Goal: Task Accomplishment & Management: Manage account settings

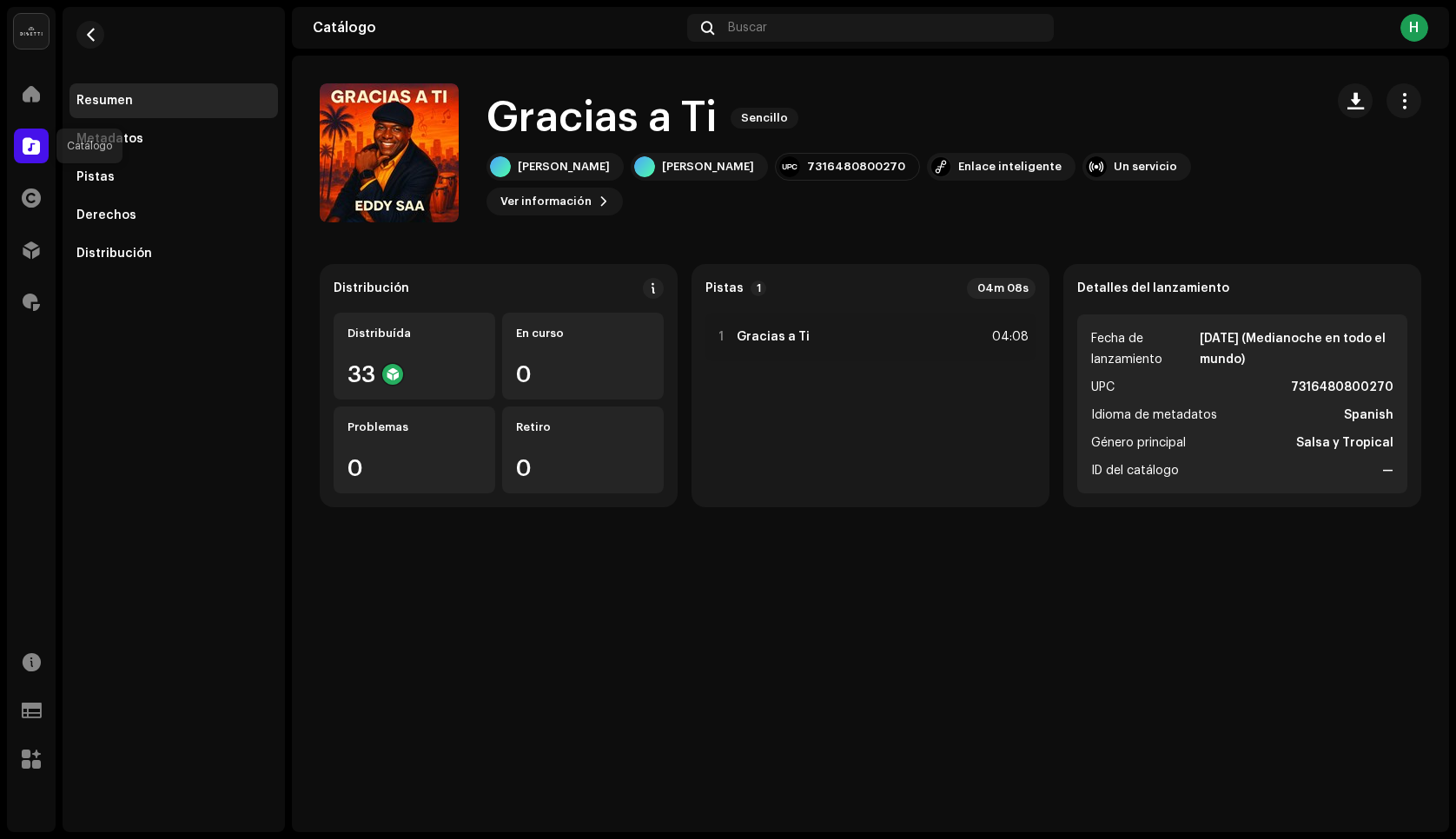
click at [30, 152] on span at bounding box center [31, 145] width 17 height 14
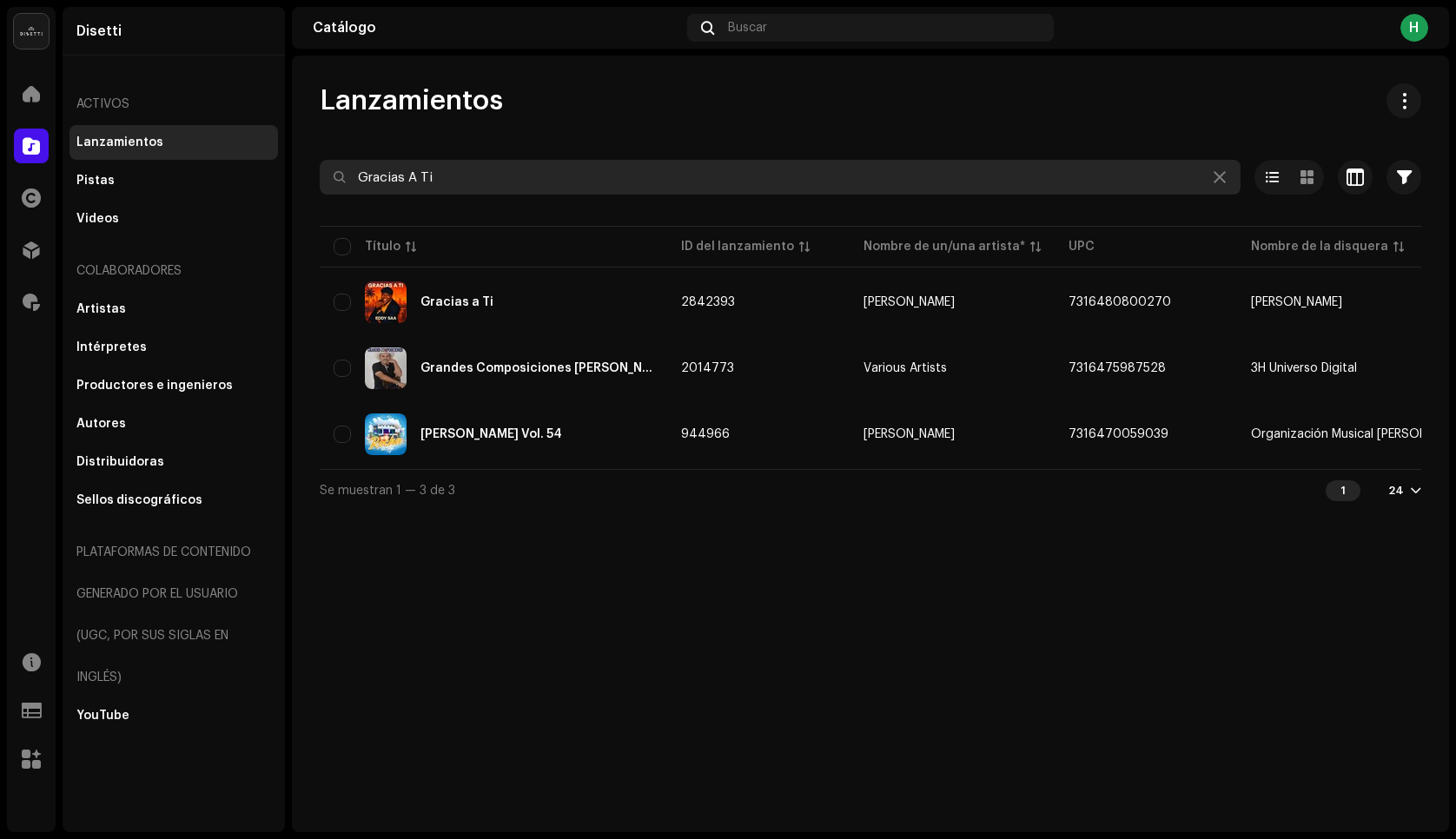
click at [462, 182] on input "Gracias A Ti" at bounding box center [780, 177] width 920 height 35
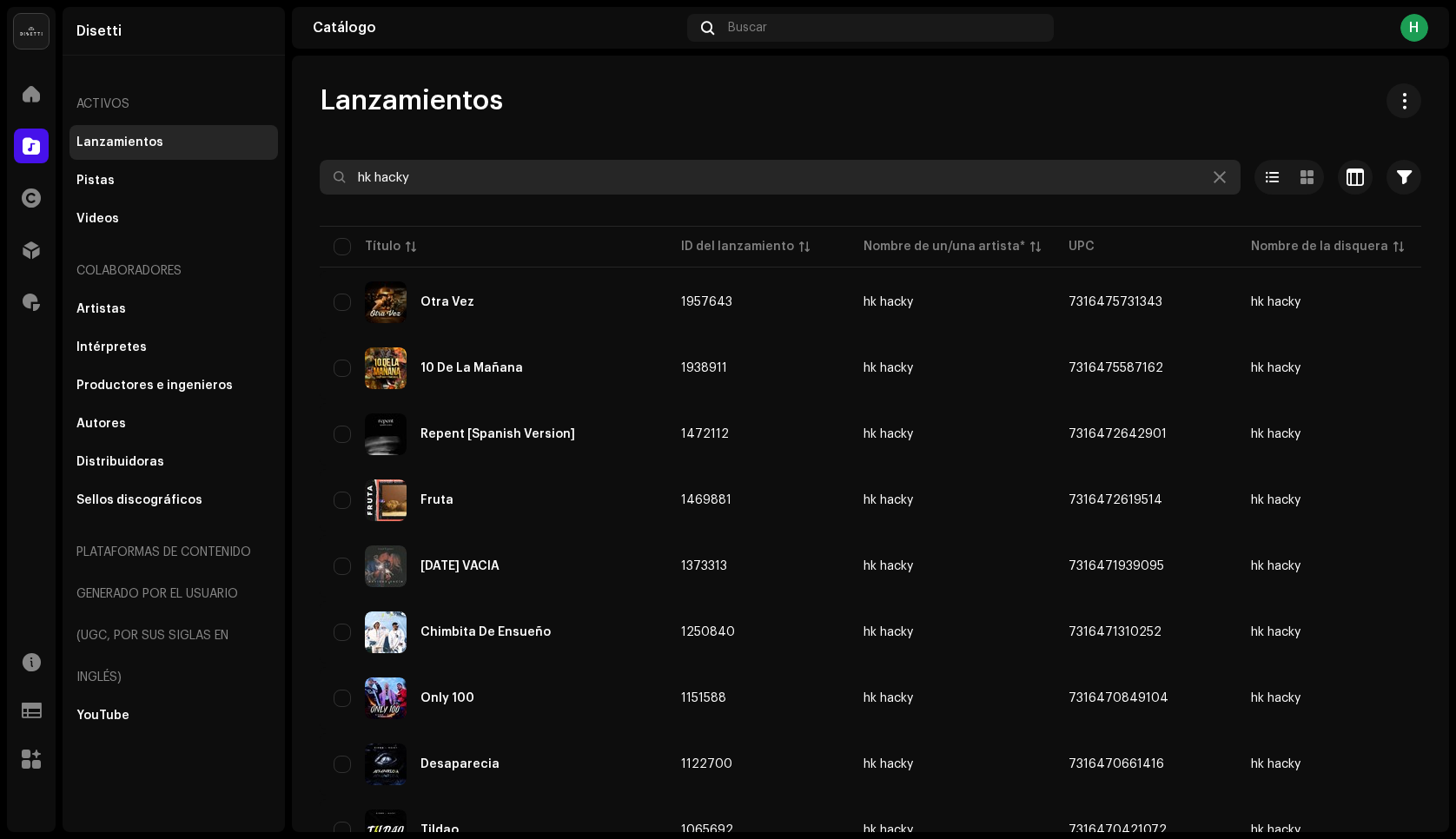
click at [426, 177] on input "hk hacky" at bounding box center [780, 177] width 920 height 35
type input "reggaeton full"
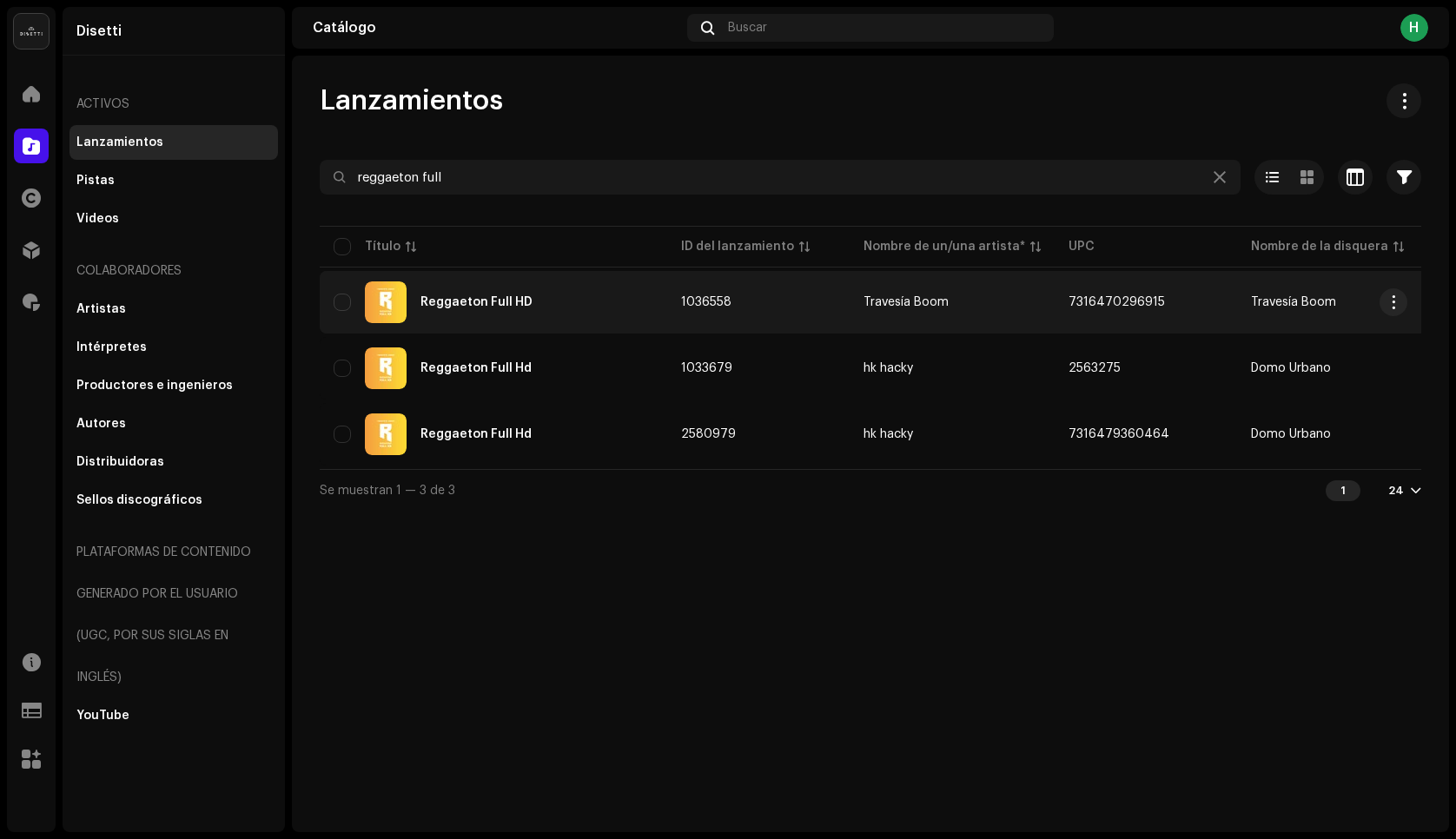
click at [567, 331] on td "Reggaeton Full HD" at bounding box center [493, 302] width 348 height 63
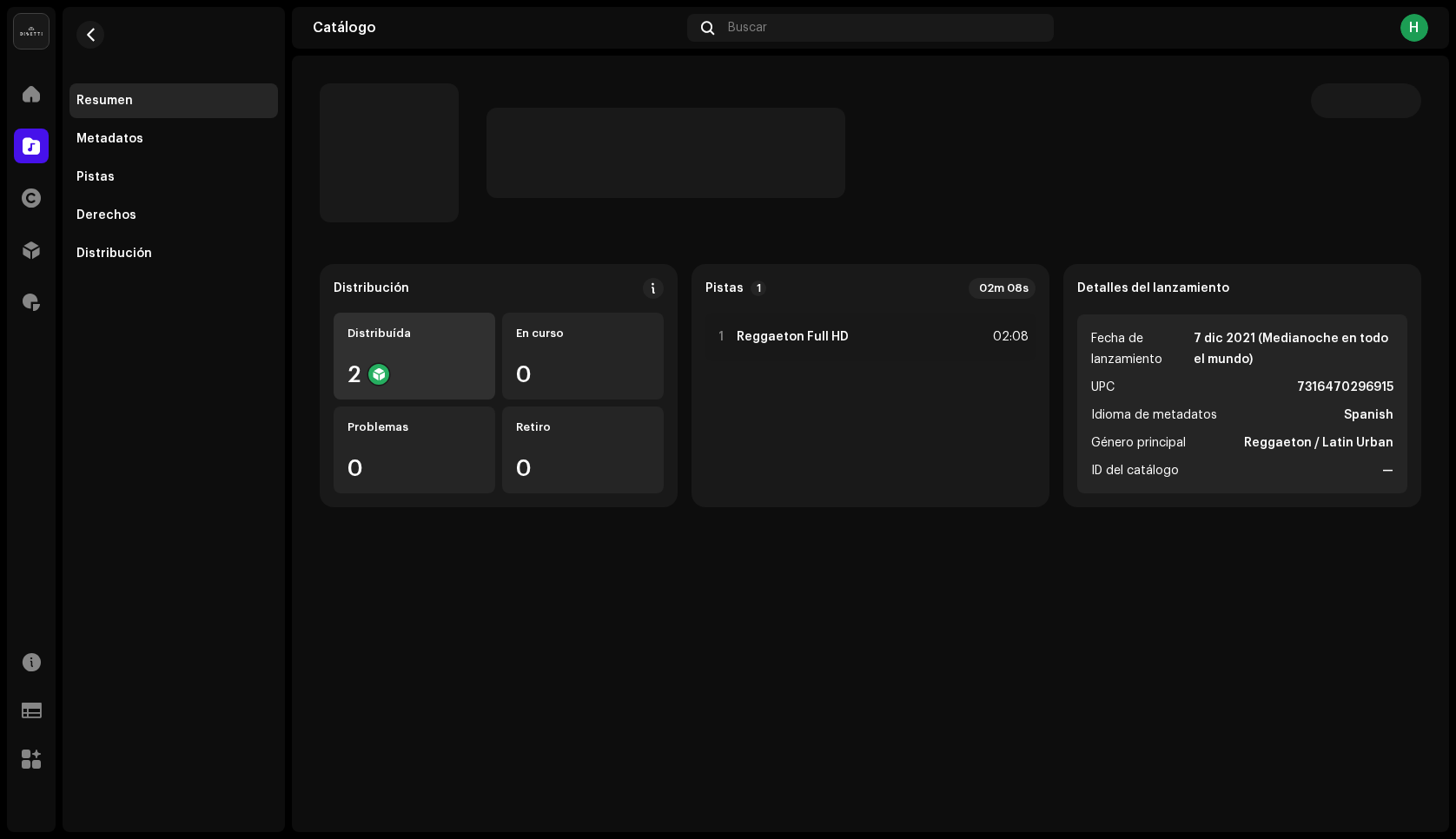
click at [476, 338] on div "Distribuída" at bounding box center [415, 333] width 134 height 14
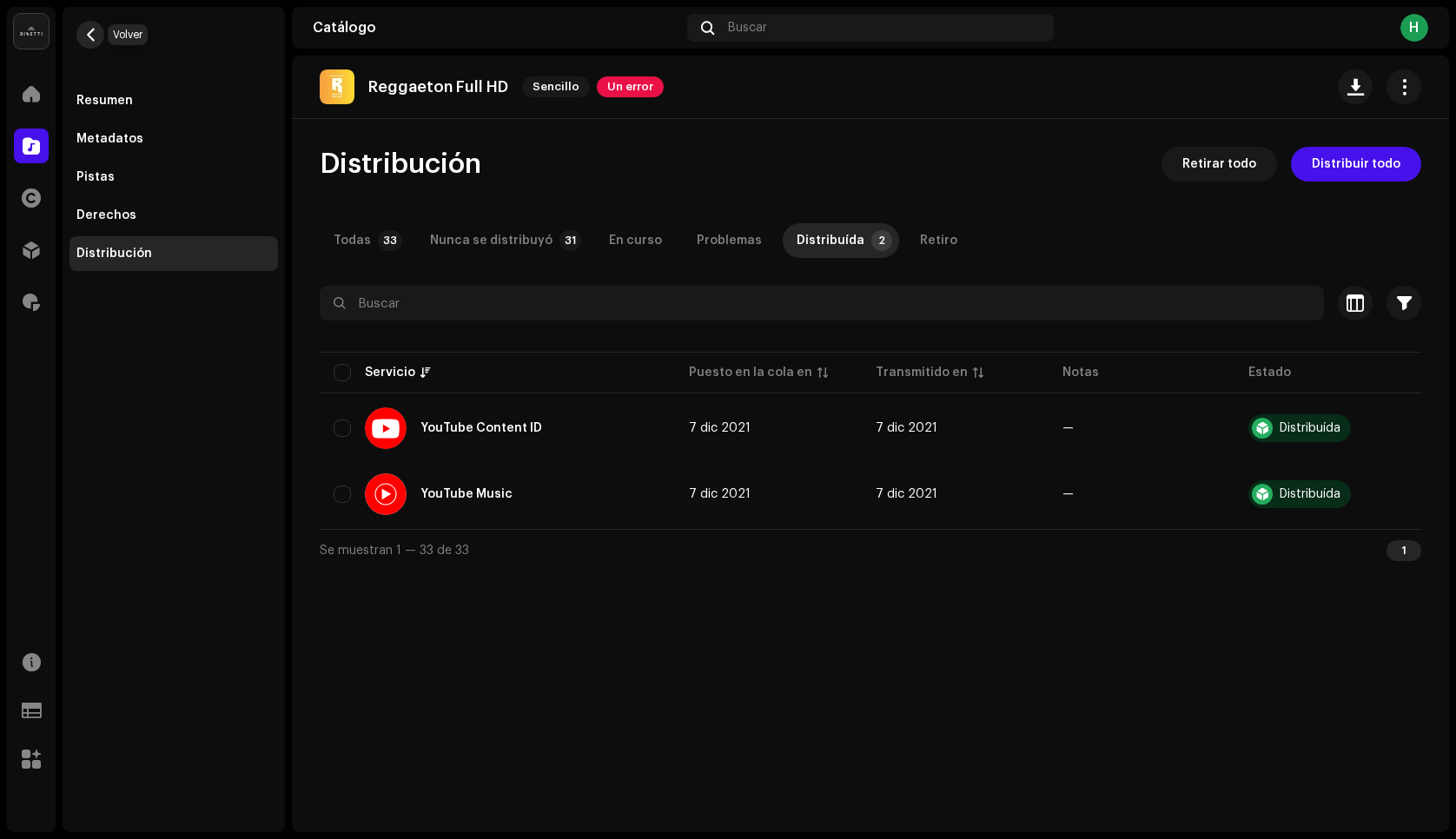
click at [94, 35] on span "button" at bounding box center [90, 35] width 13 height 14
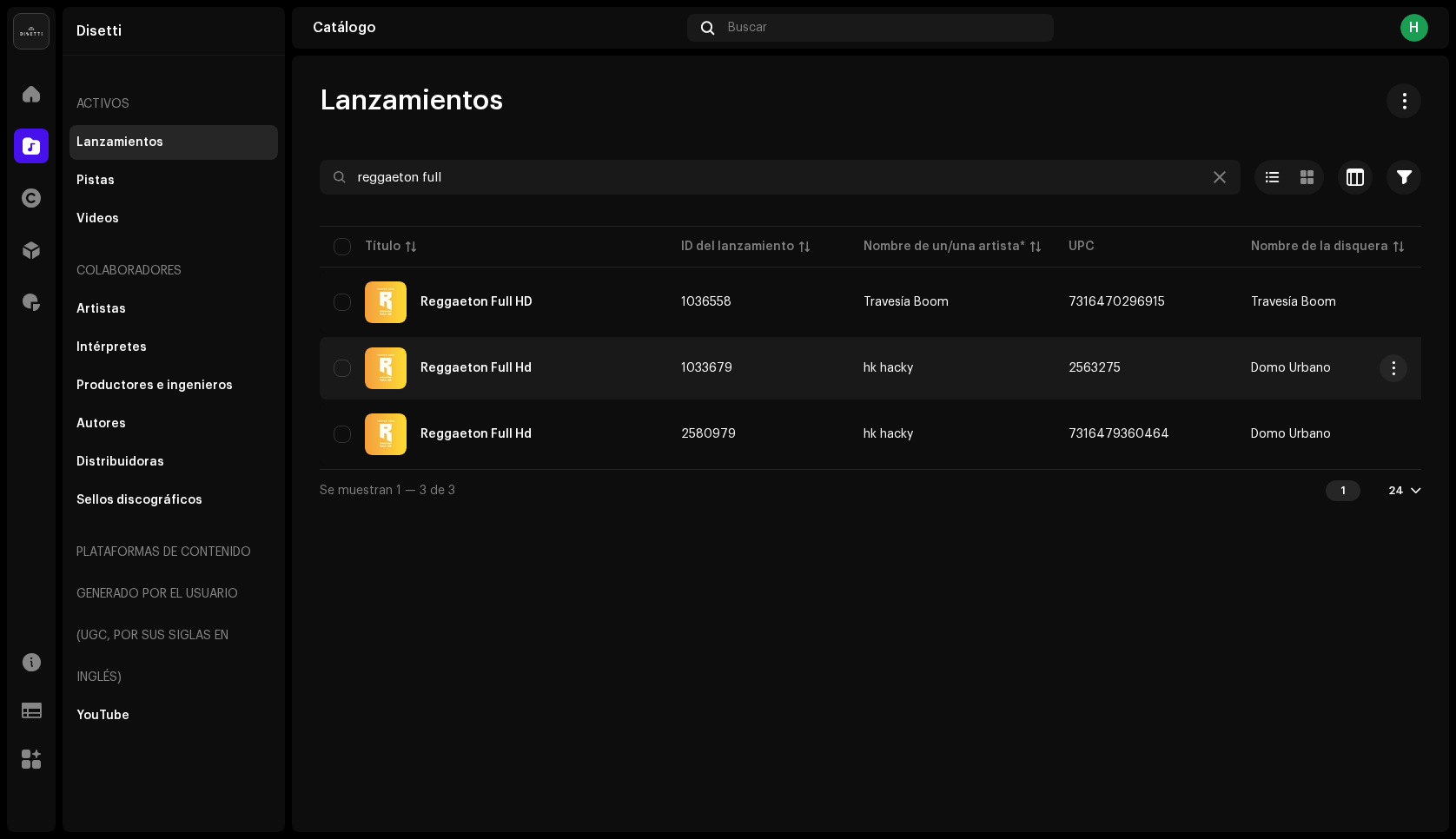
click at [477, 362] on div "Reggaeton Full Hd" at bounding box center [476, 368] width 111 height 13
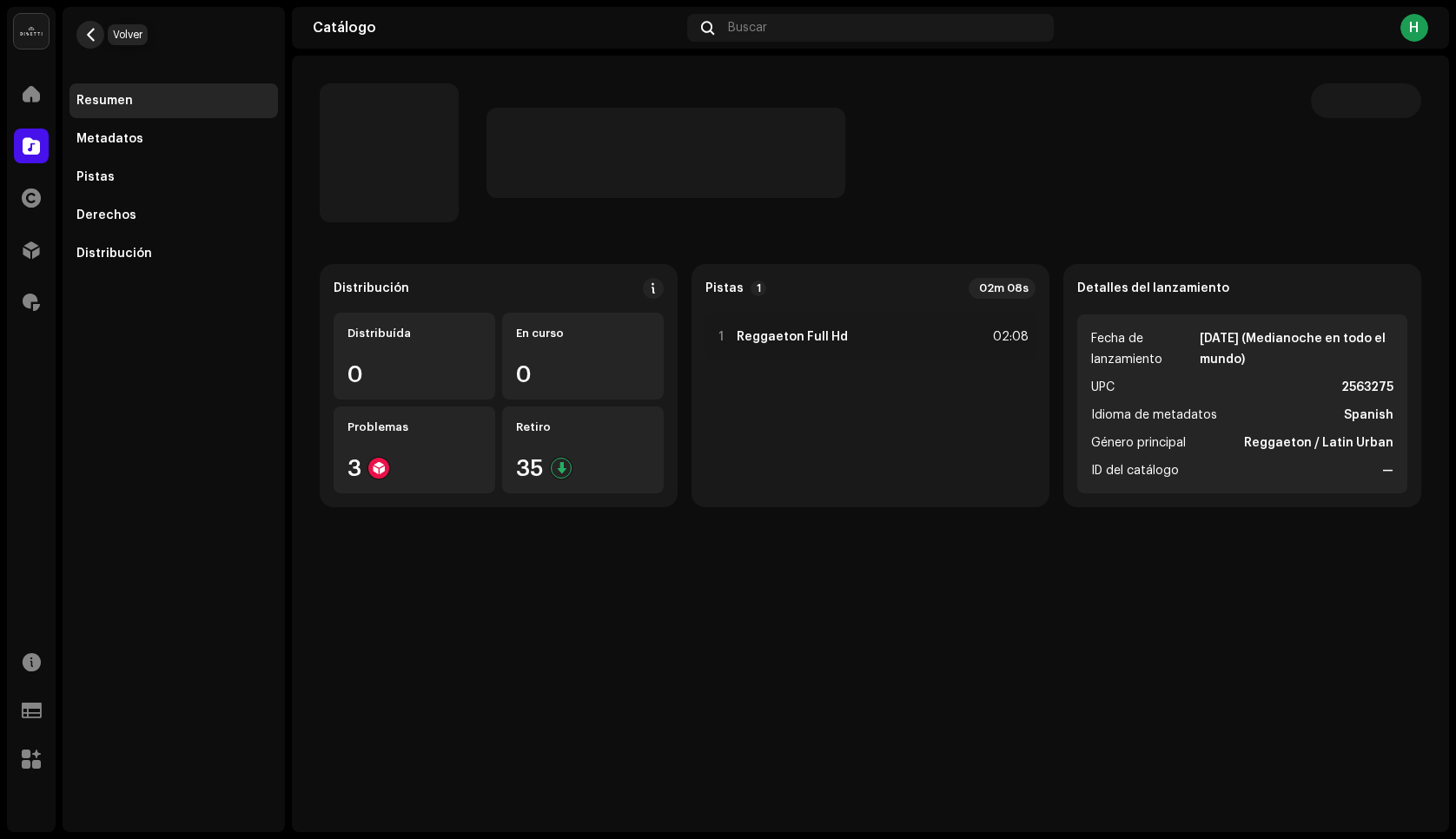
click at [93, 38] on span "button" at bounding box center [90, 35] width 13 height 14
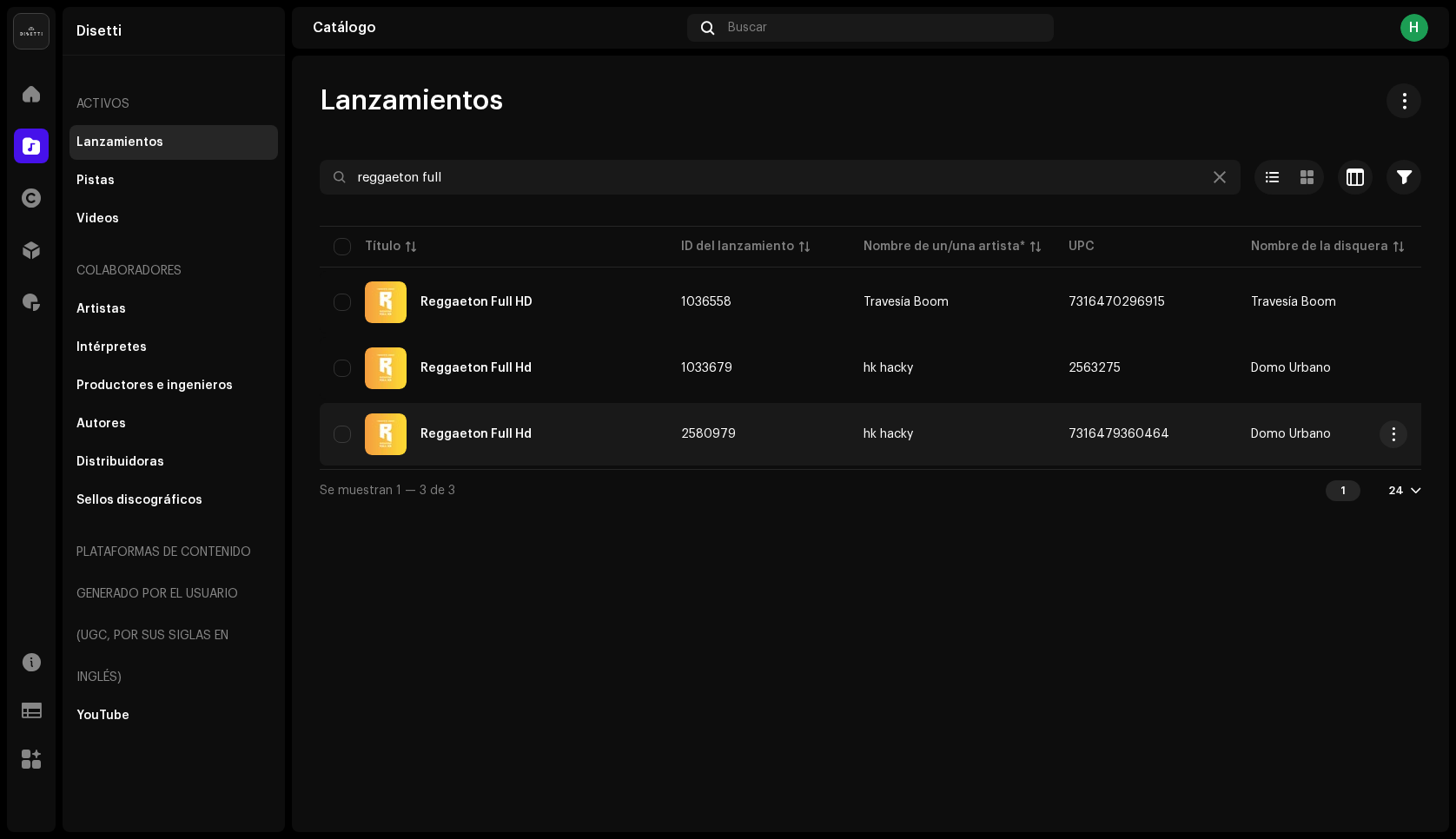
click at [525, 429] on div "Reggaeton Full Hd" at bounding box center [476, 434] width 111 height 13
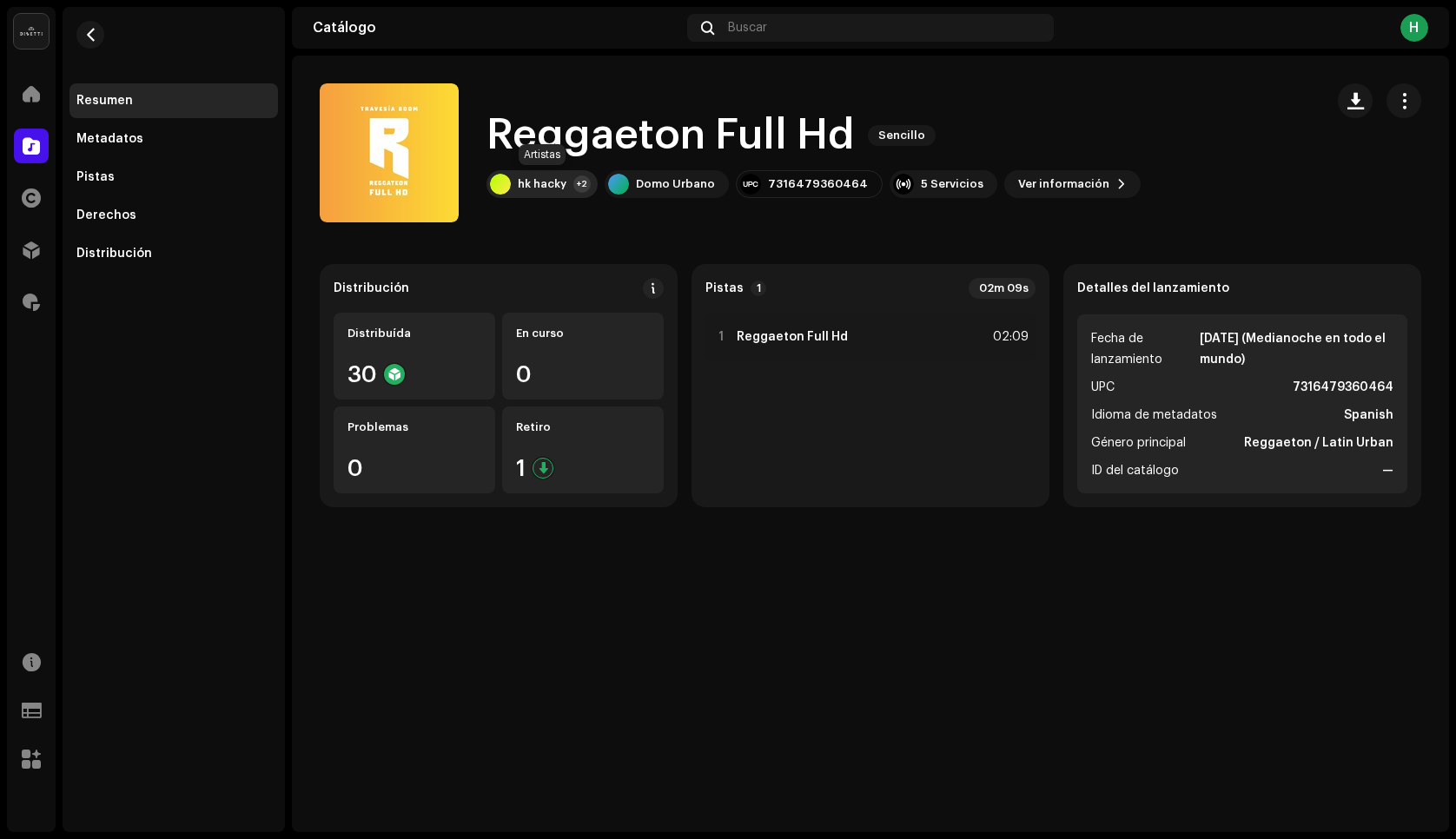
click at [567, 189] on div "hk hacky +2" at bounding box center [542, 184] width 111 height 28
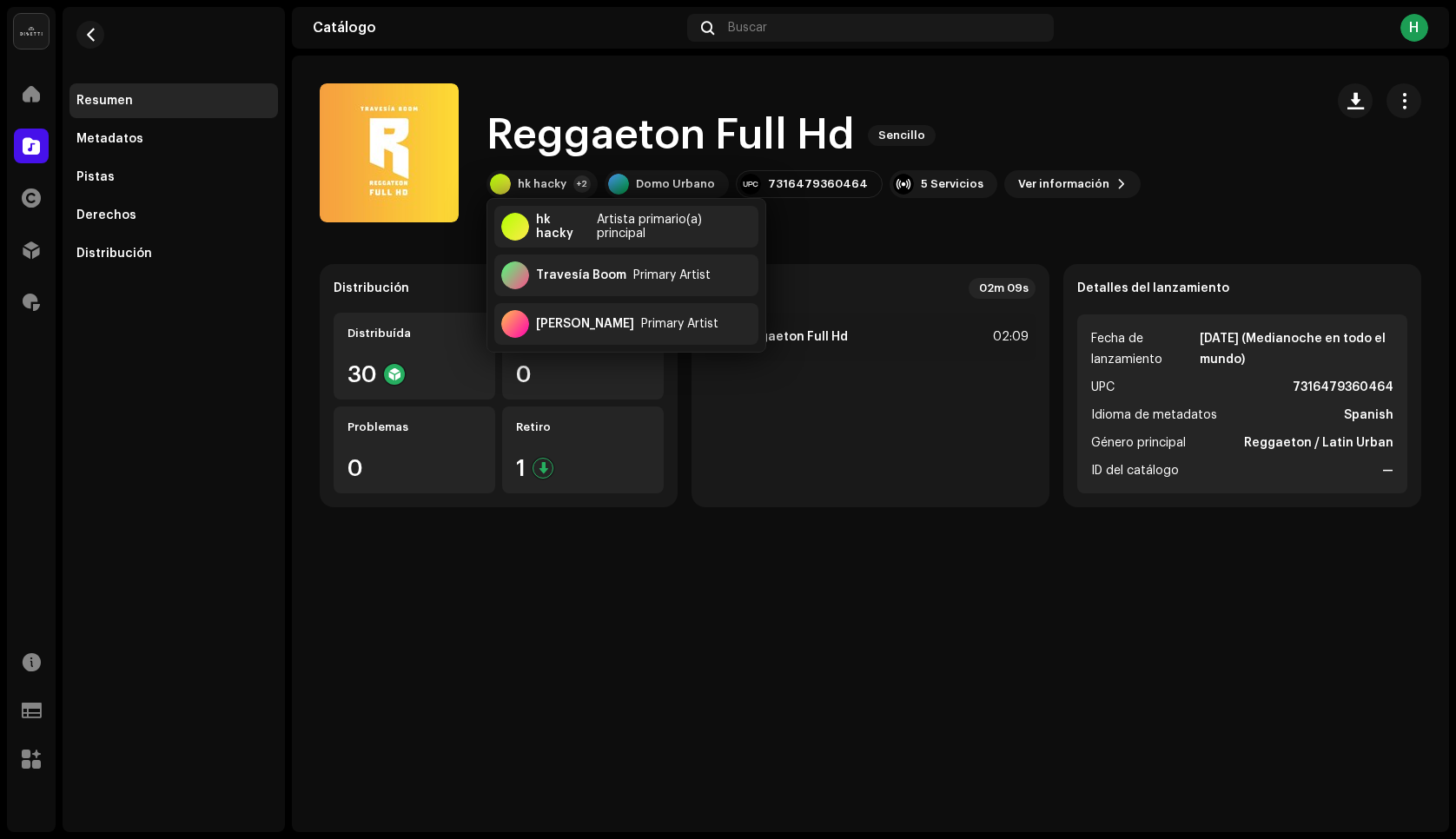
click at [812, 244] on catalog-releases-details-overview "Reggaeton Full Hd Sencillo Reggaeton Full Hd Sencillo hk hacky +2 Domo [PERSON_…" at bounding box center [870, 295] width 1157 height 480
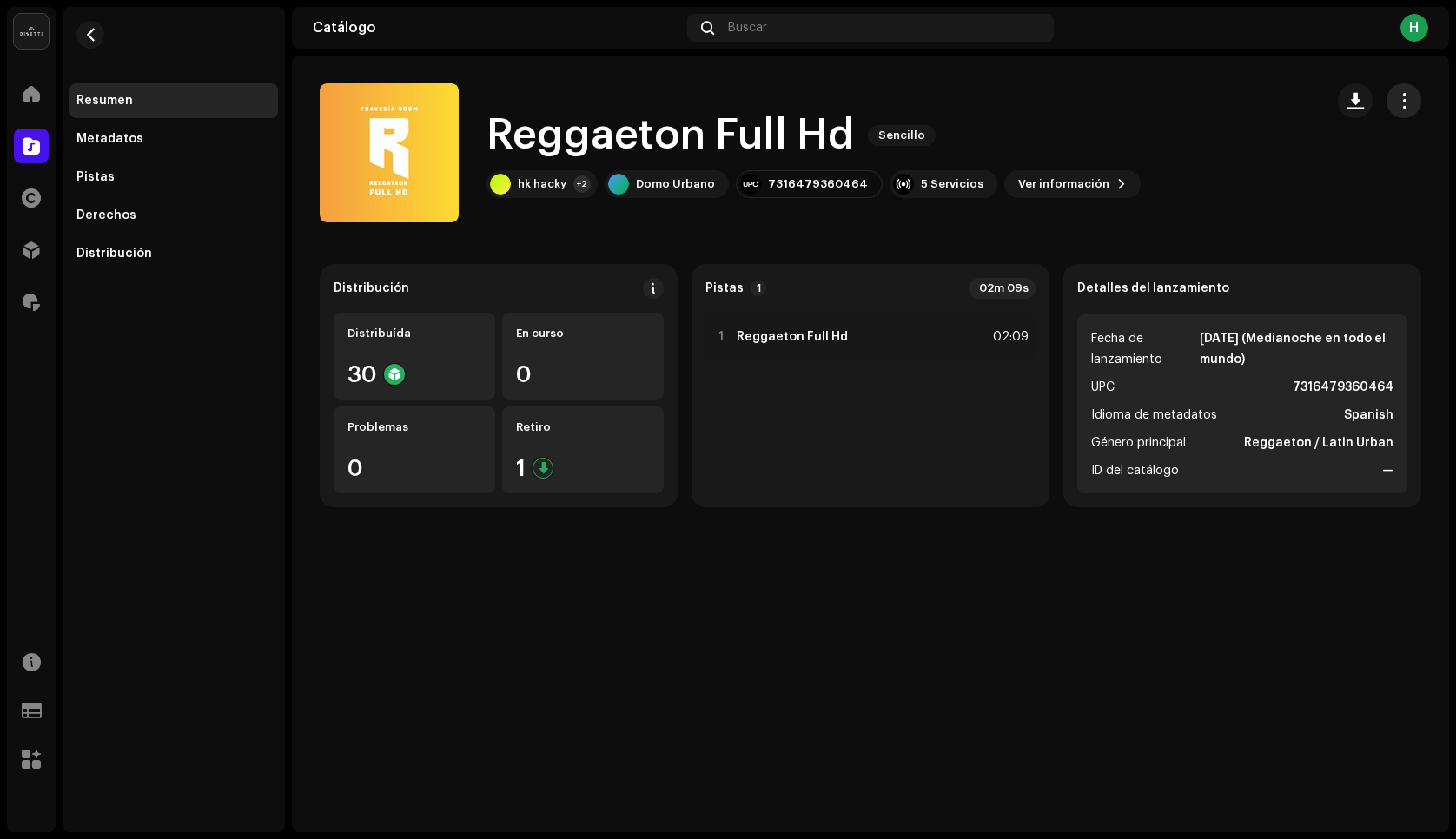
click at [1402, 95] on span "button" at bounding box center [1404, 101] width 16 height 14
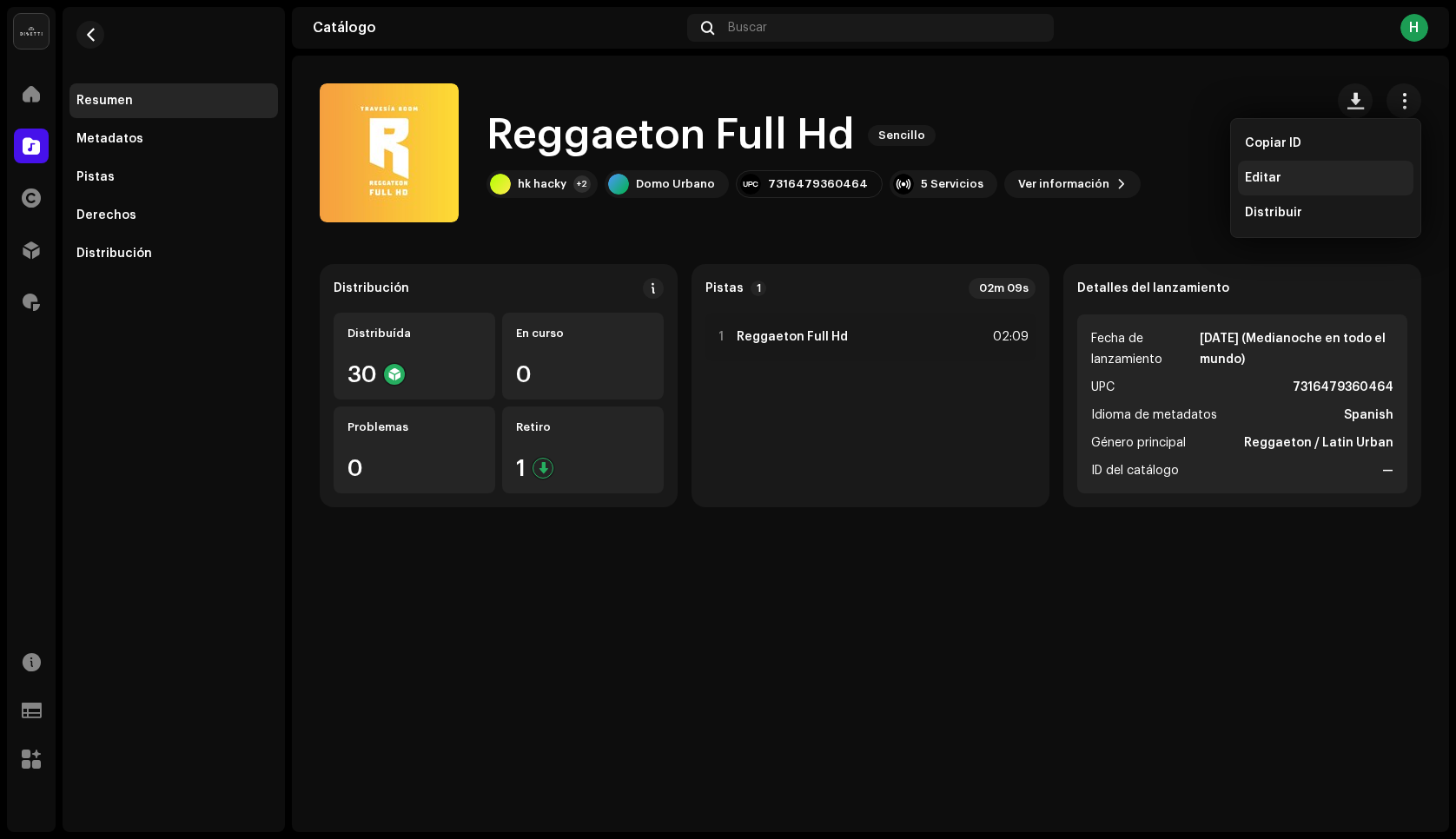
click at [1315, 166] on div "Editar" at bounding box center [1325, 178] width 175 height 35
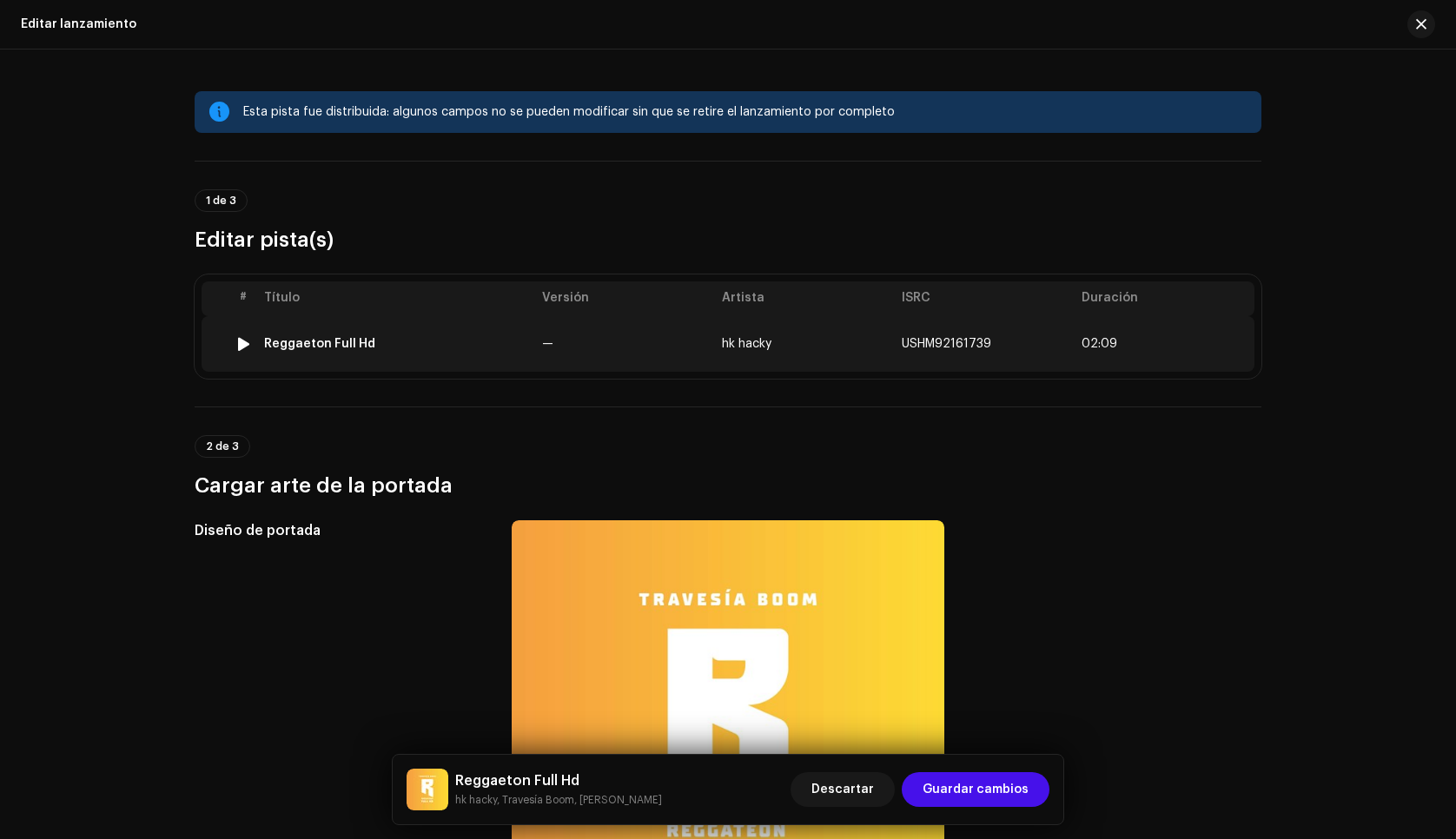
click at [545, 331] on td "—" at bounding box center [625, 343] width 180 height 55
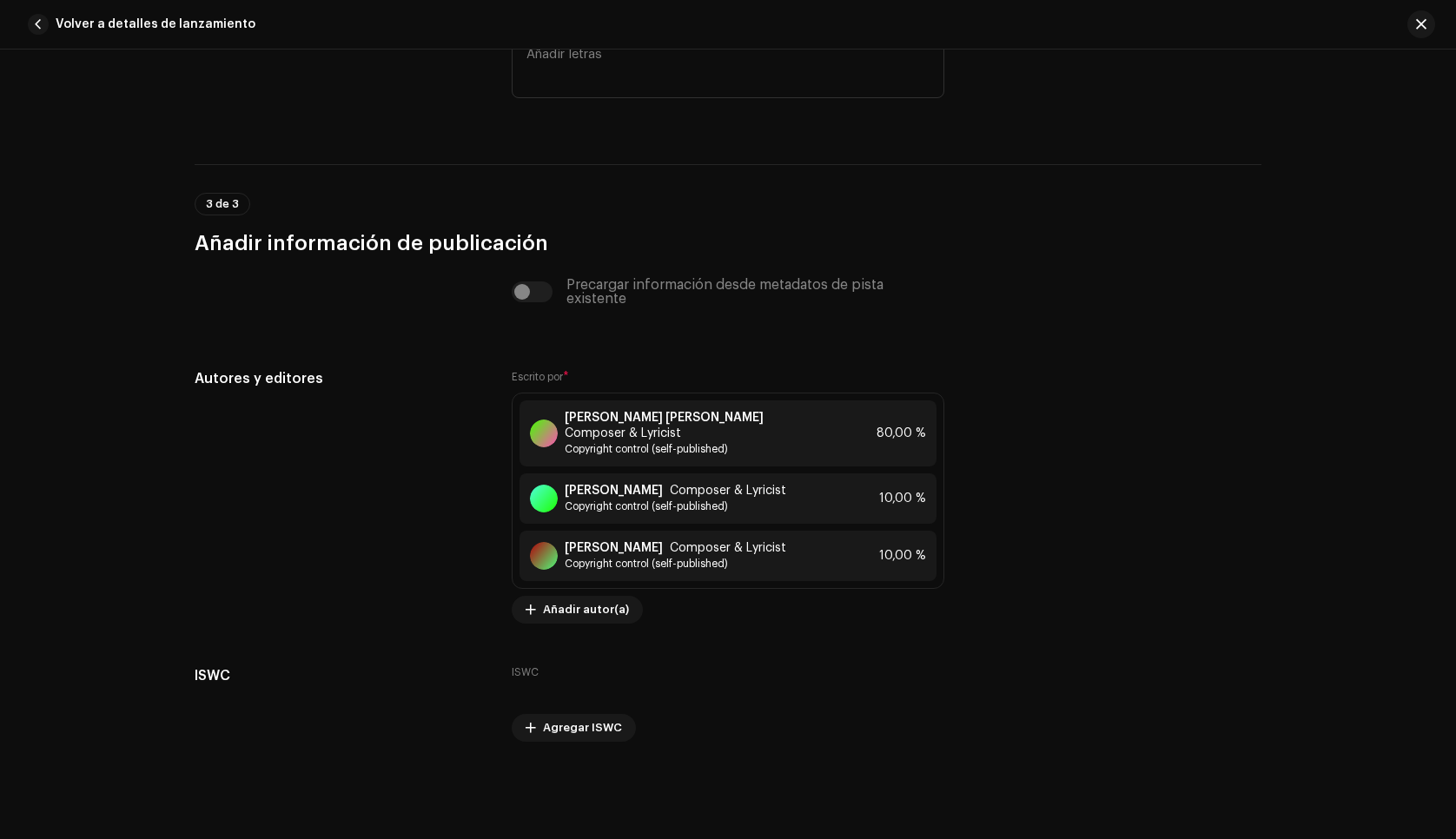
scroll to position [3735, 0]
click at [1418, 20] on span "button" at bounding box center [1420, 24] width 11 height 14
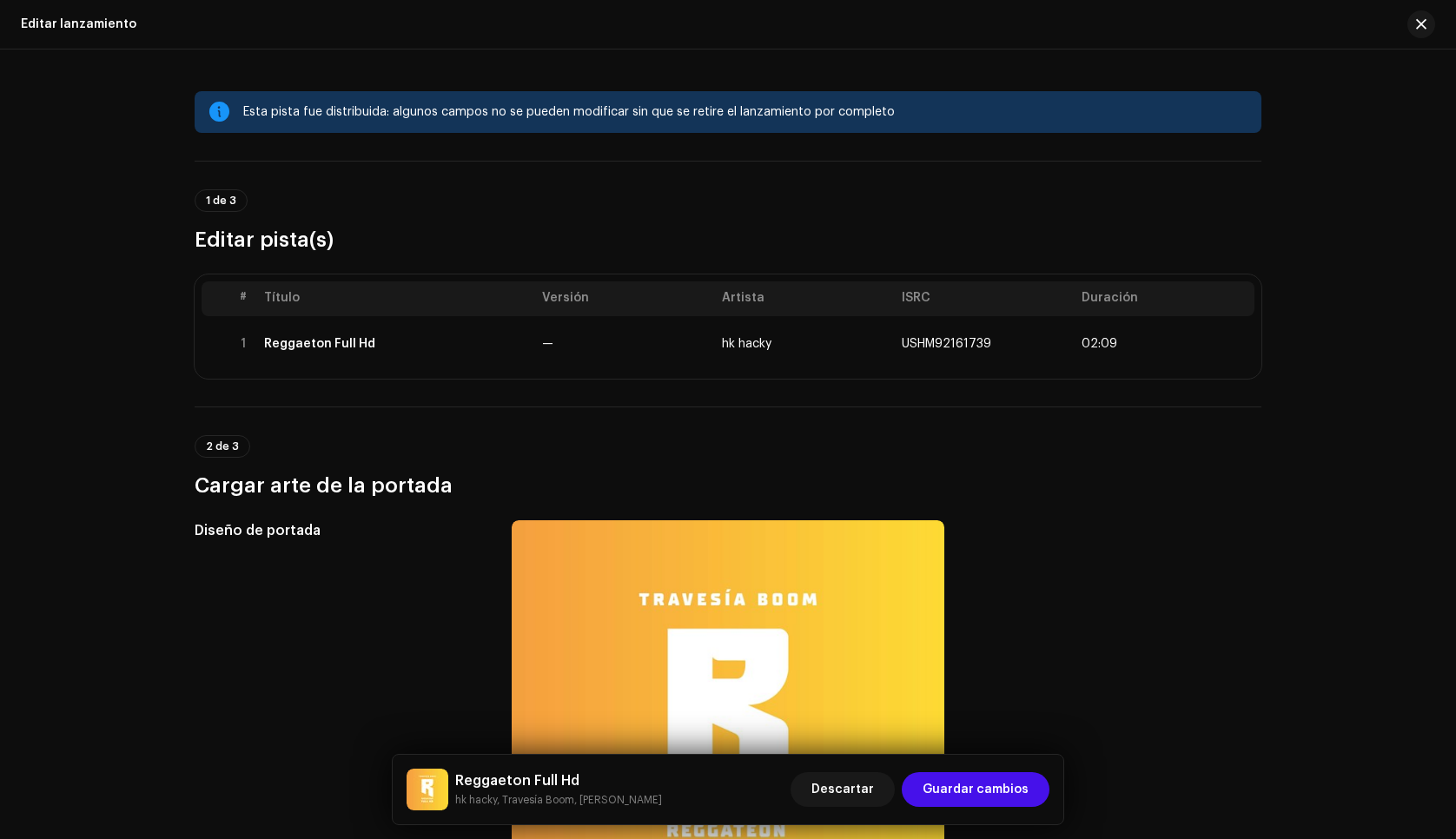
click at [1418, 20] on span "button" at bounding box center [1420, 24] width 11 height 14
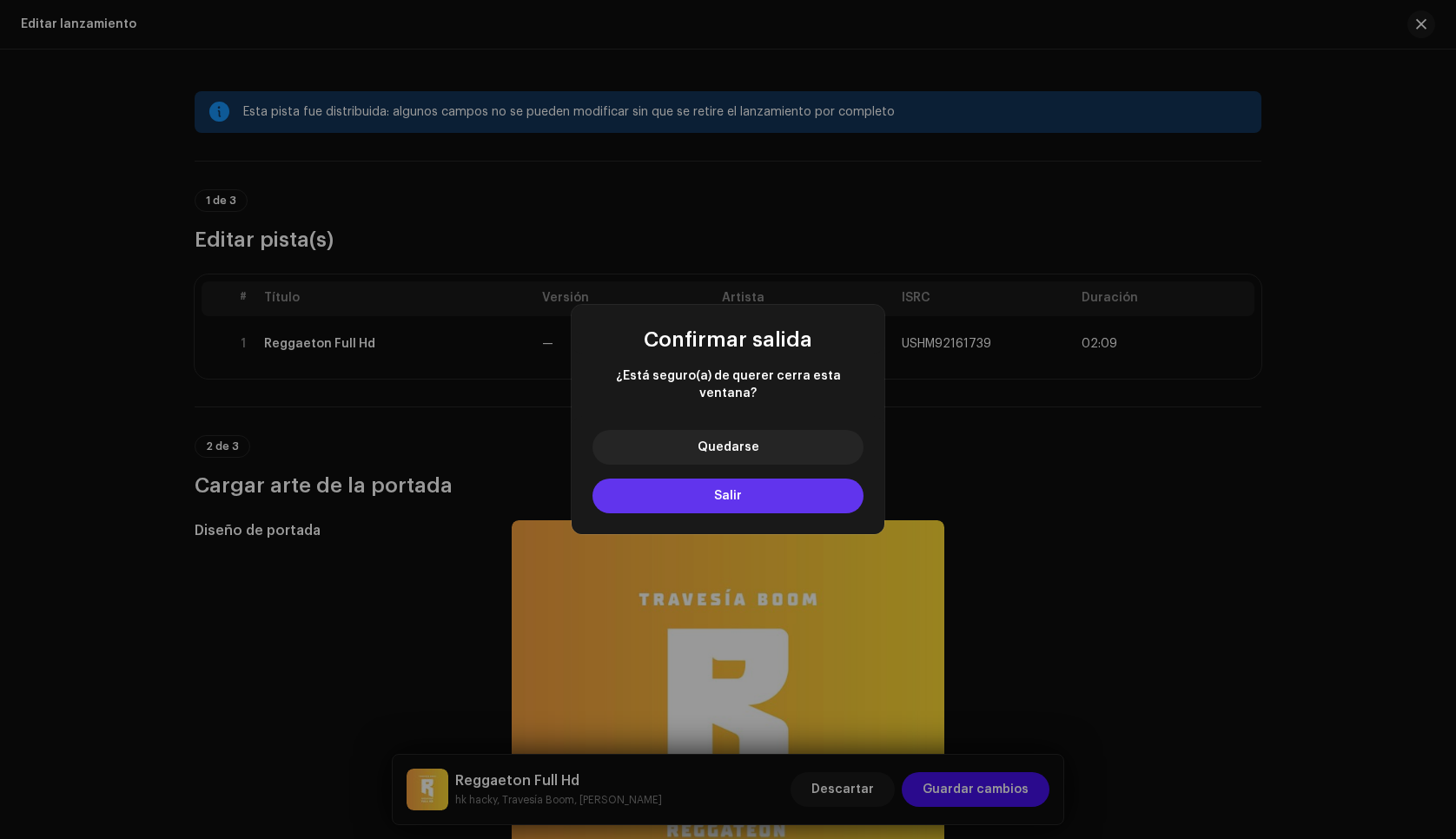
click at [746, 491] on button "Salir" at bounding box center [728, 496] width 271 height 35
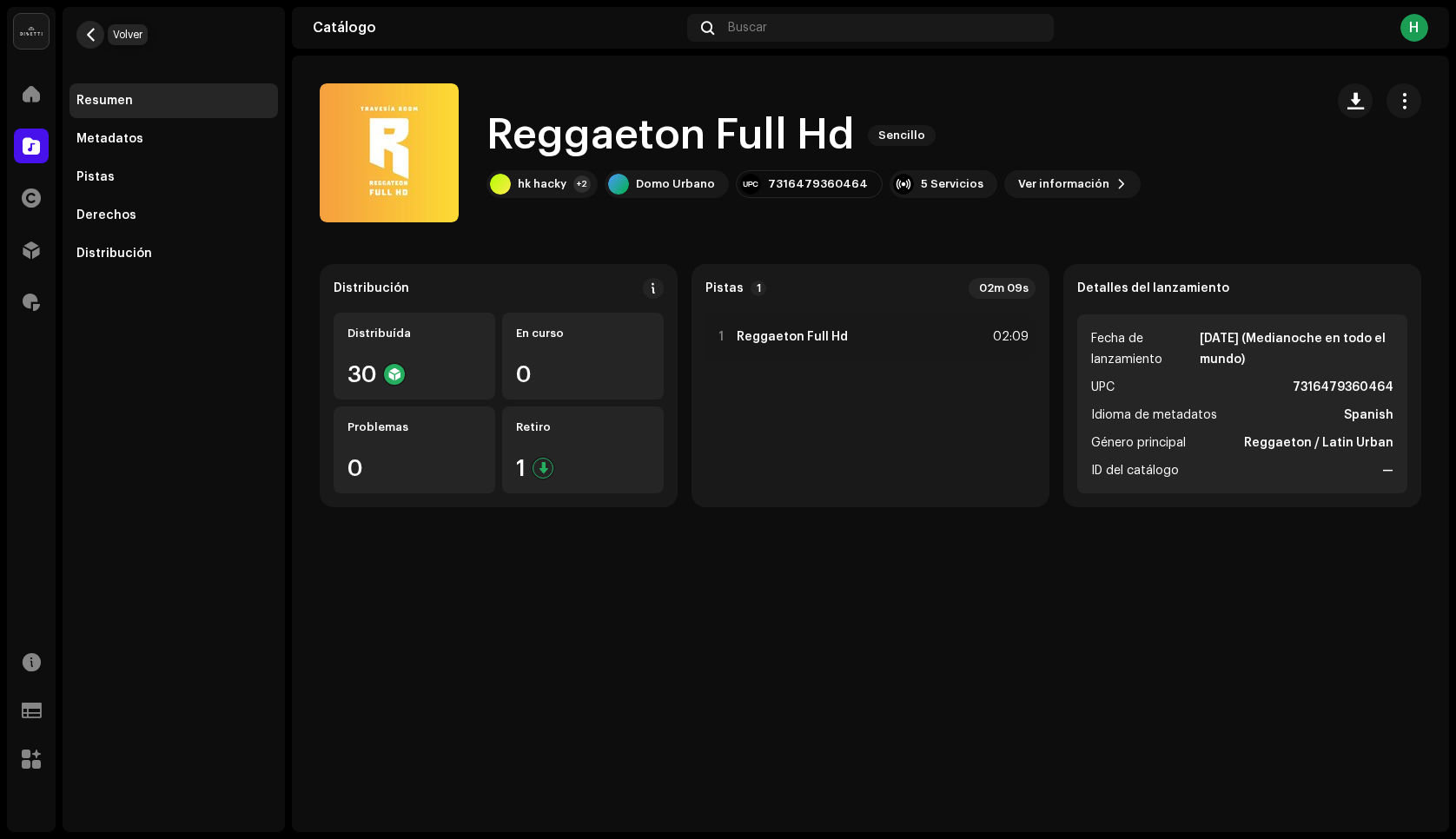
click at [93, 42] on button "button" at bounding box center [90, 35] width 28 height 28
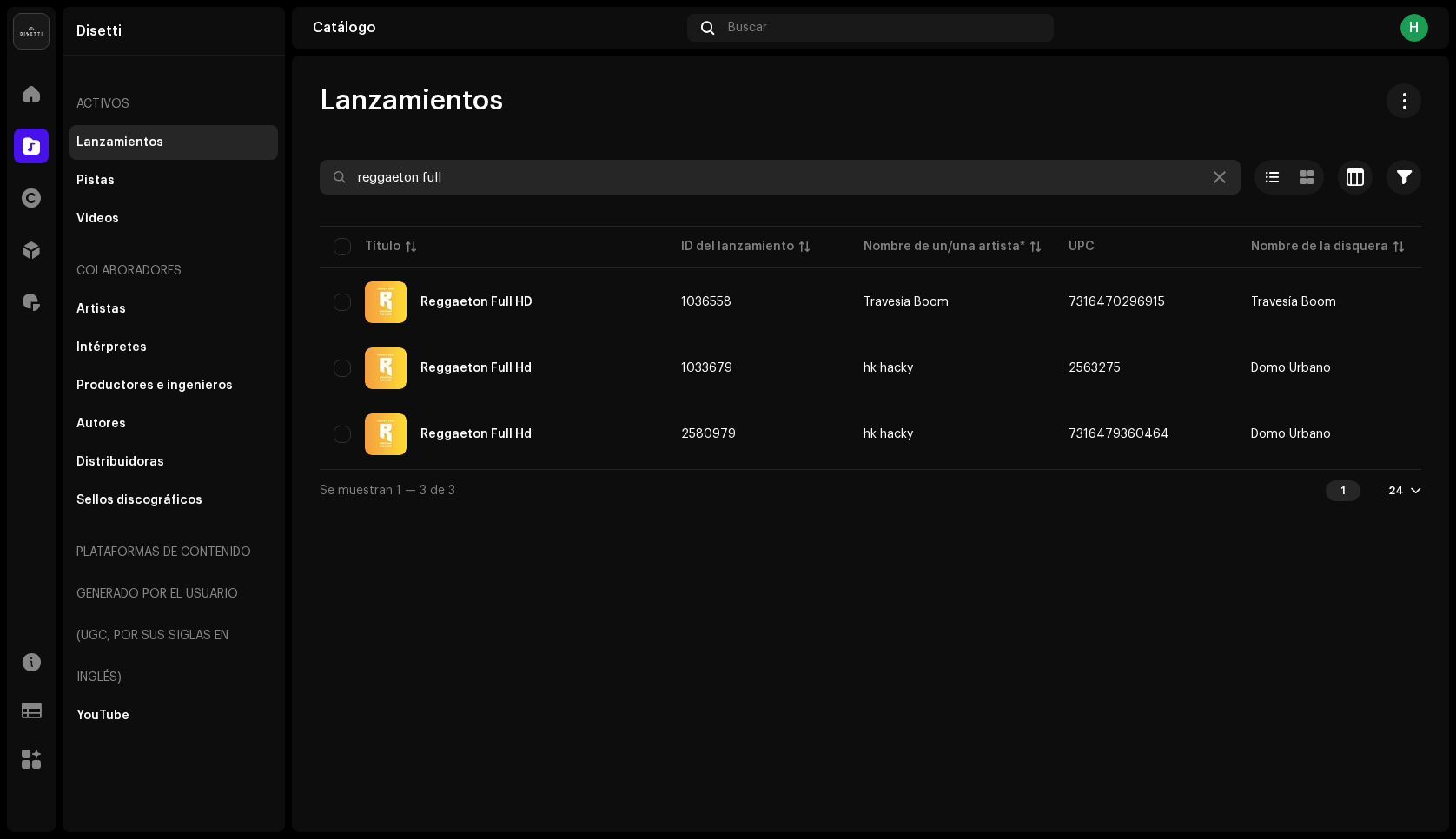
click at [571, 173] on input "reggaeton full" at bounding box center [780, 177] width 920 height 35
paste input "Lo Barato [PERSON_NAME] - Somos Nigga"
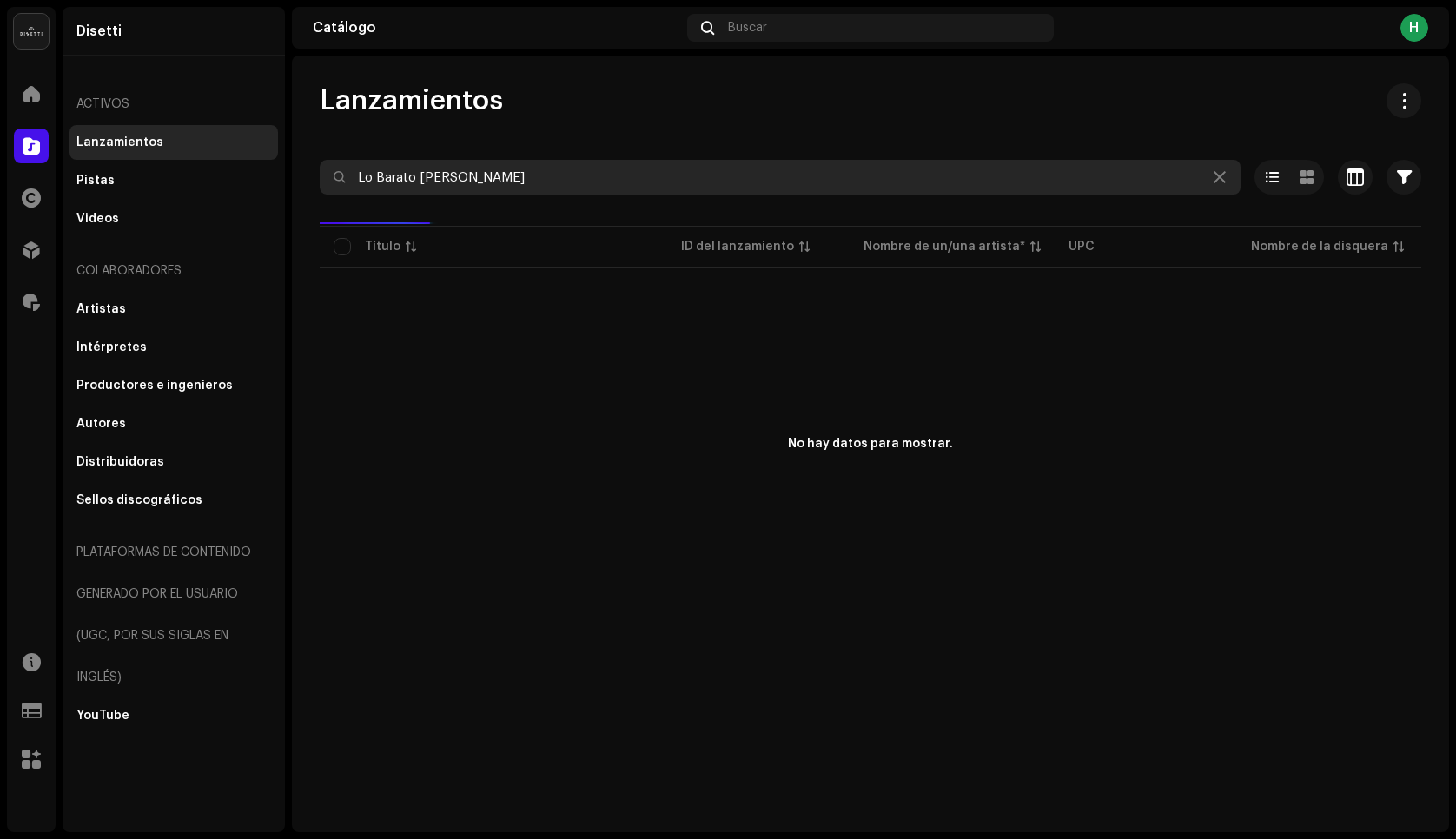
type input "Lo Barato [PERSON_NAME]"
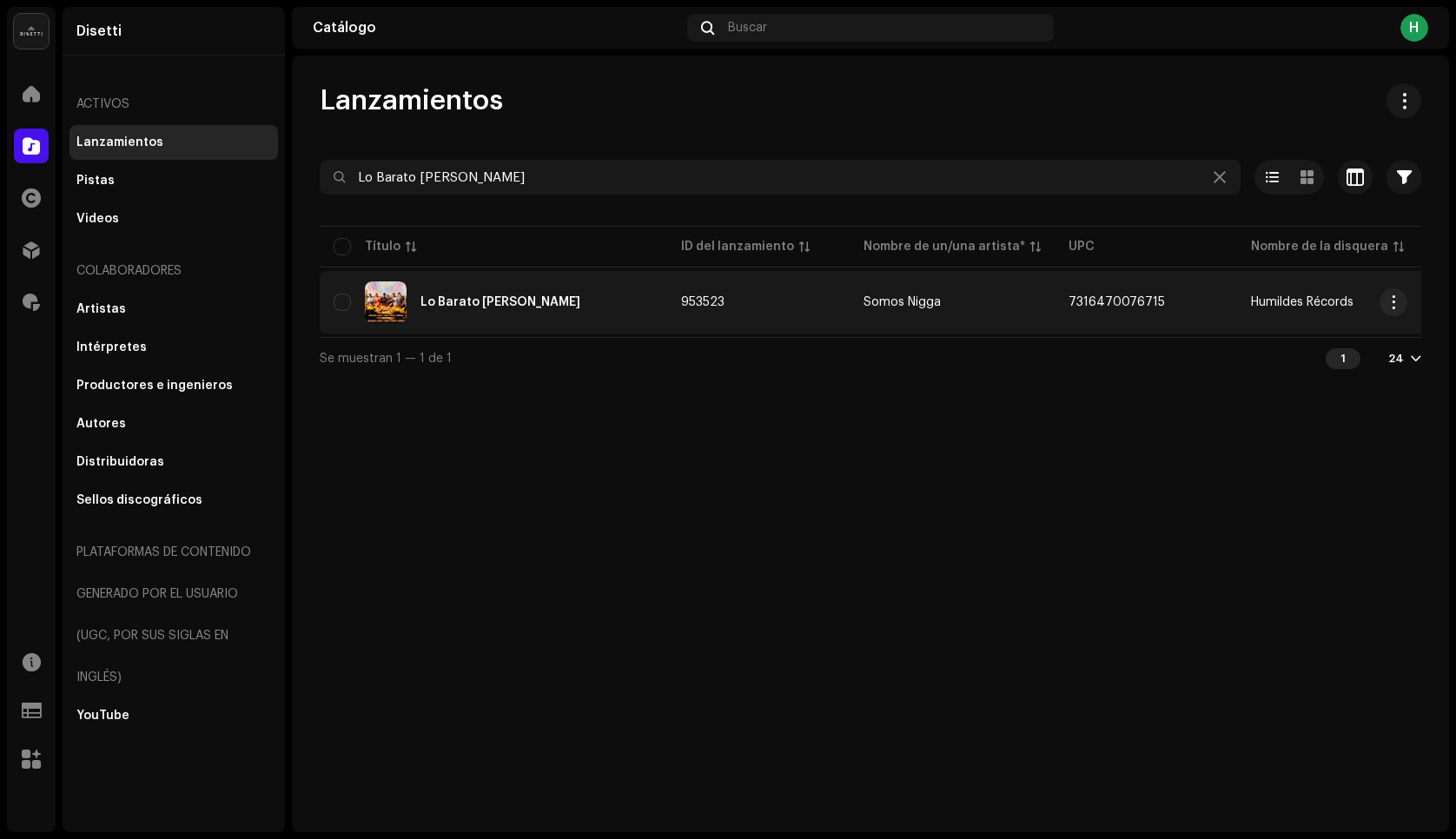
click at [398, 323] on img at bounding box center [386, 301] width 42 height 42
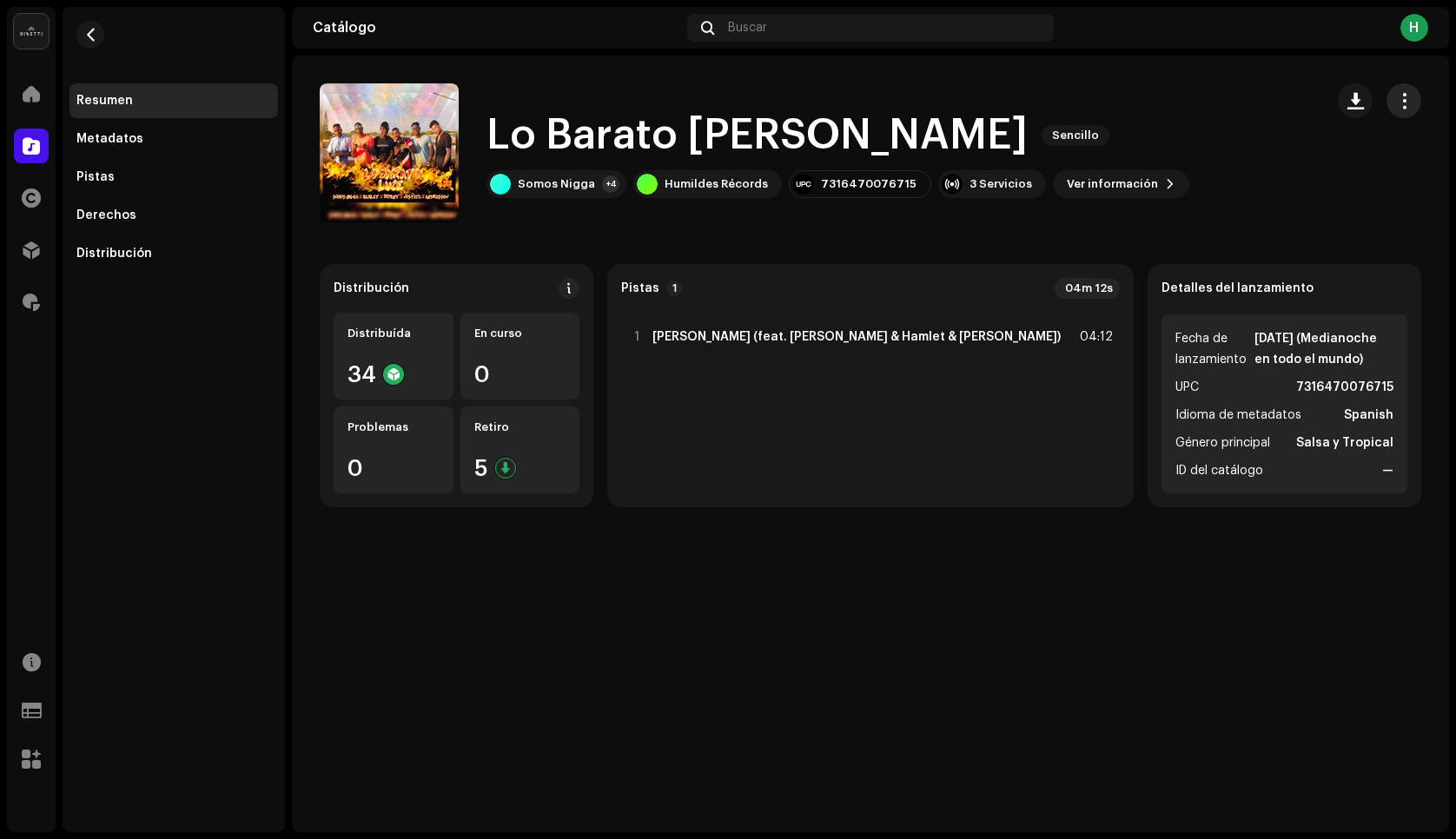
click at [1398, 98] on span "button" at bounding box center [1404, 101] width 16 height 14
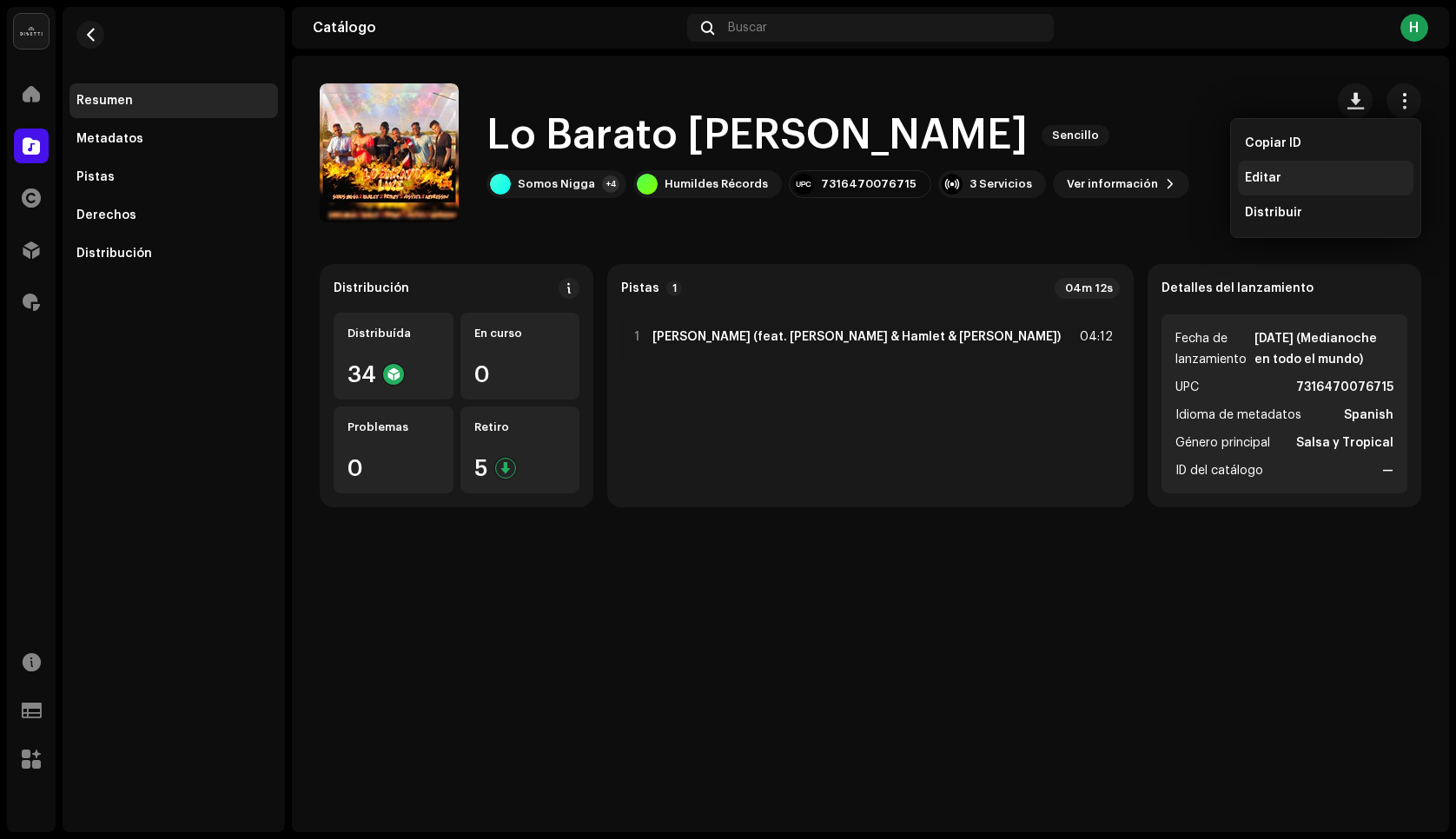
click at [1286, 182] on div "Editar" at bounding box center [1325, 178] width 162 height 14
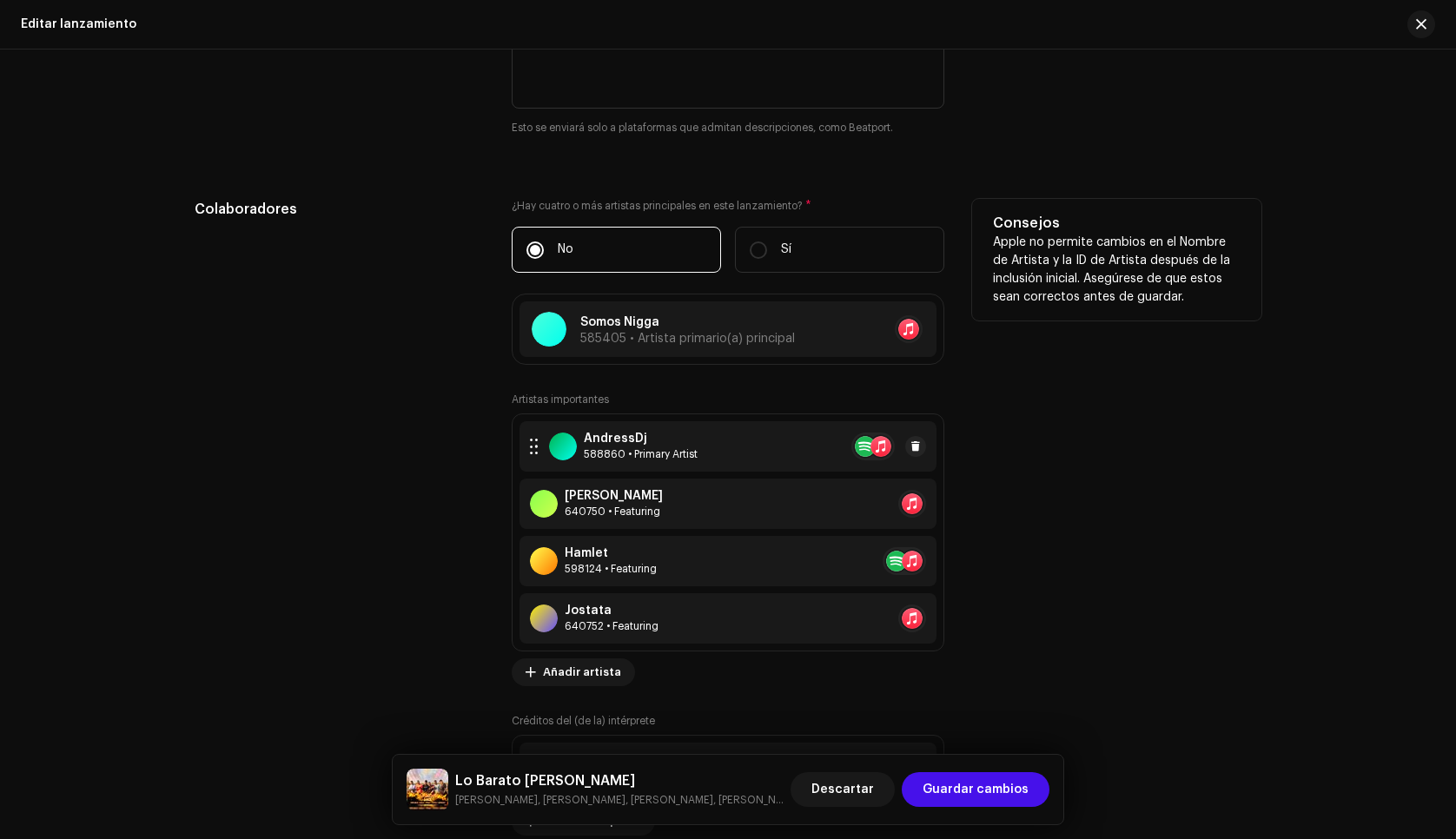
scroll to position [1629, 0]
click at [663, 452] on div "588860 • Primary Artist" at bounding box center [639, 453] width 113 height 14
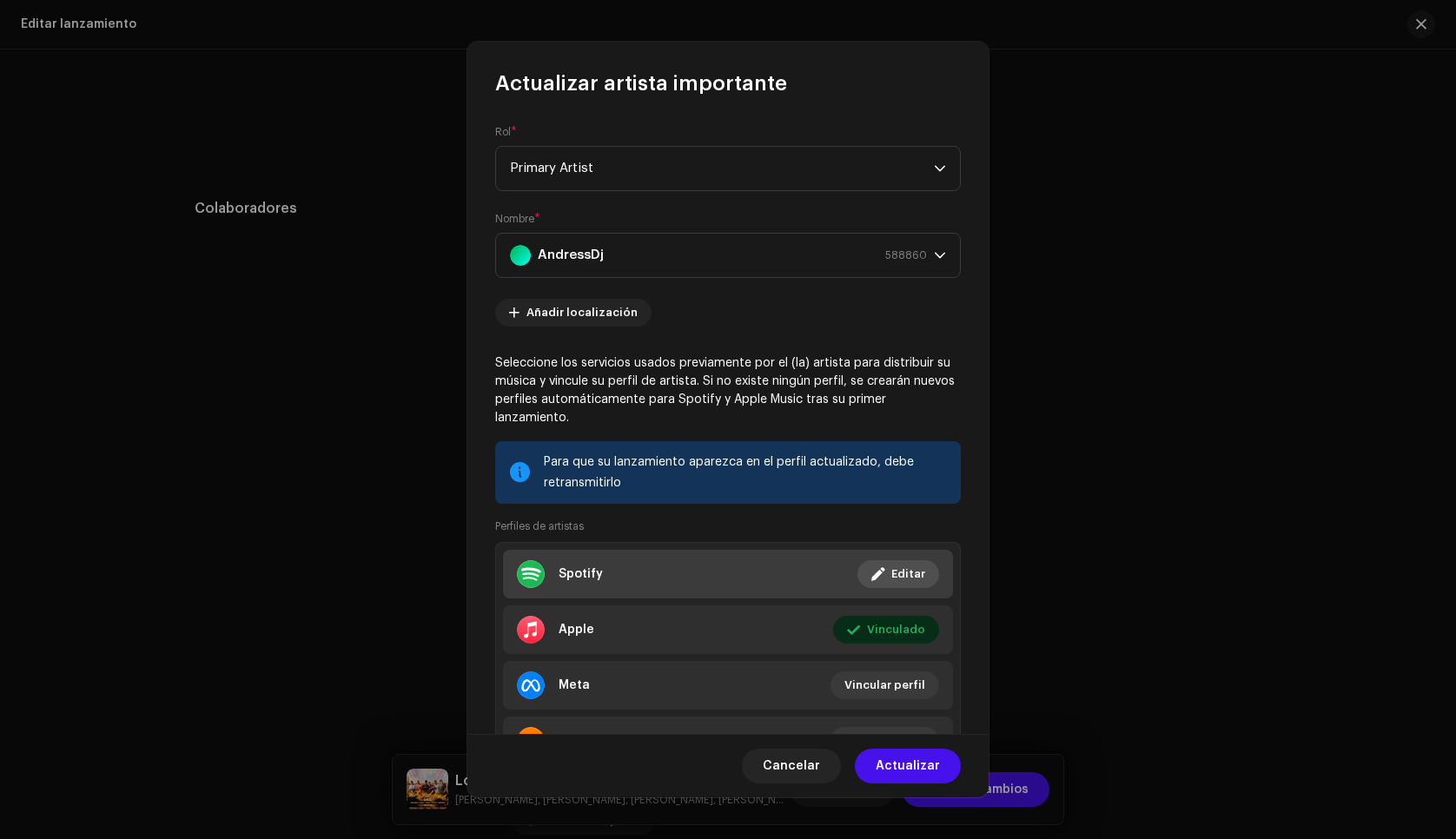
click at [894, 577] on span "Editar" at bounding box center [908, 575] width 34 height 35
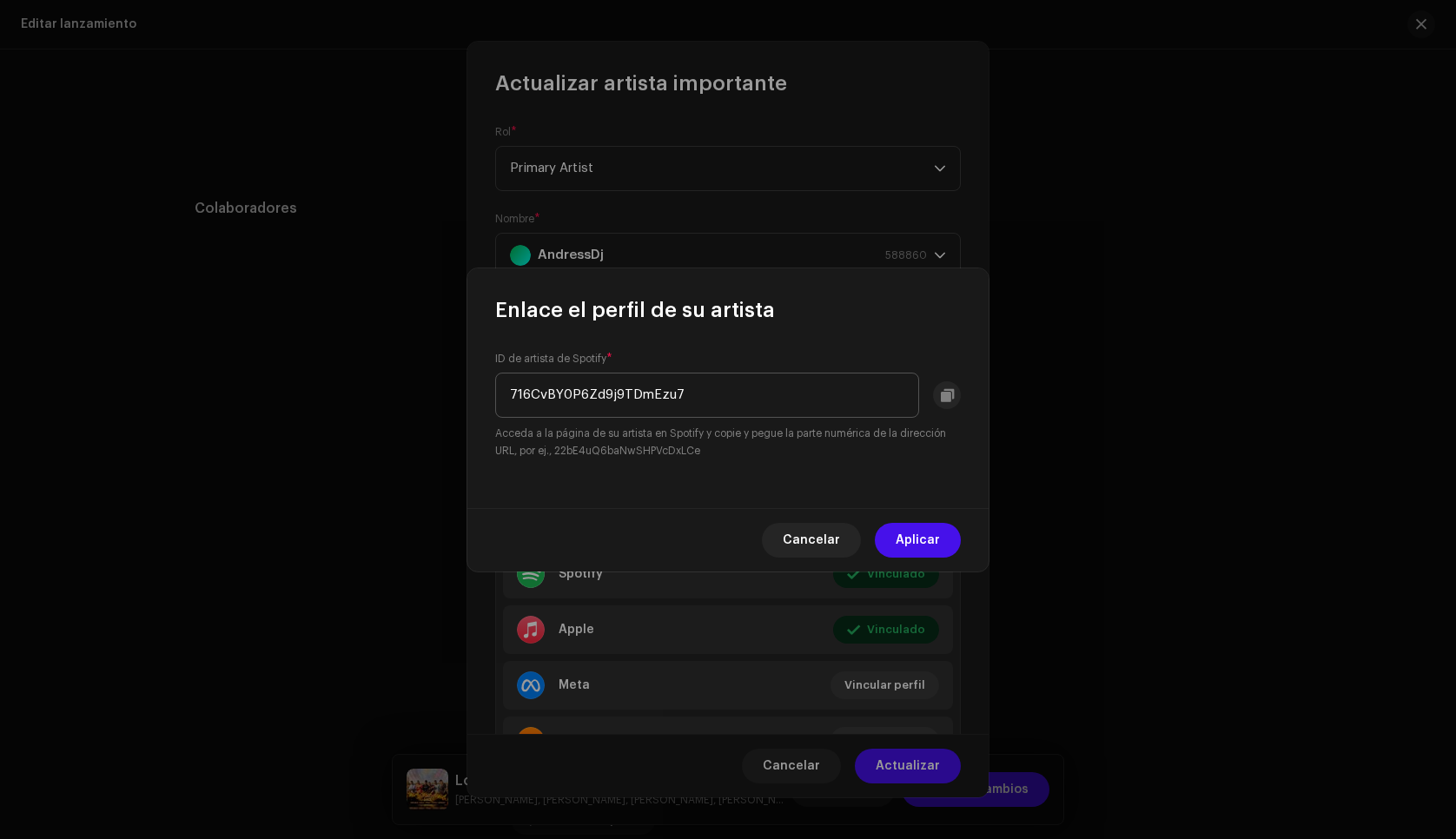
click at [718, 395] on input "716CvBY0P6Zd9j9TDmEzu7" at bounding box center [707, 395] width 424 height 46
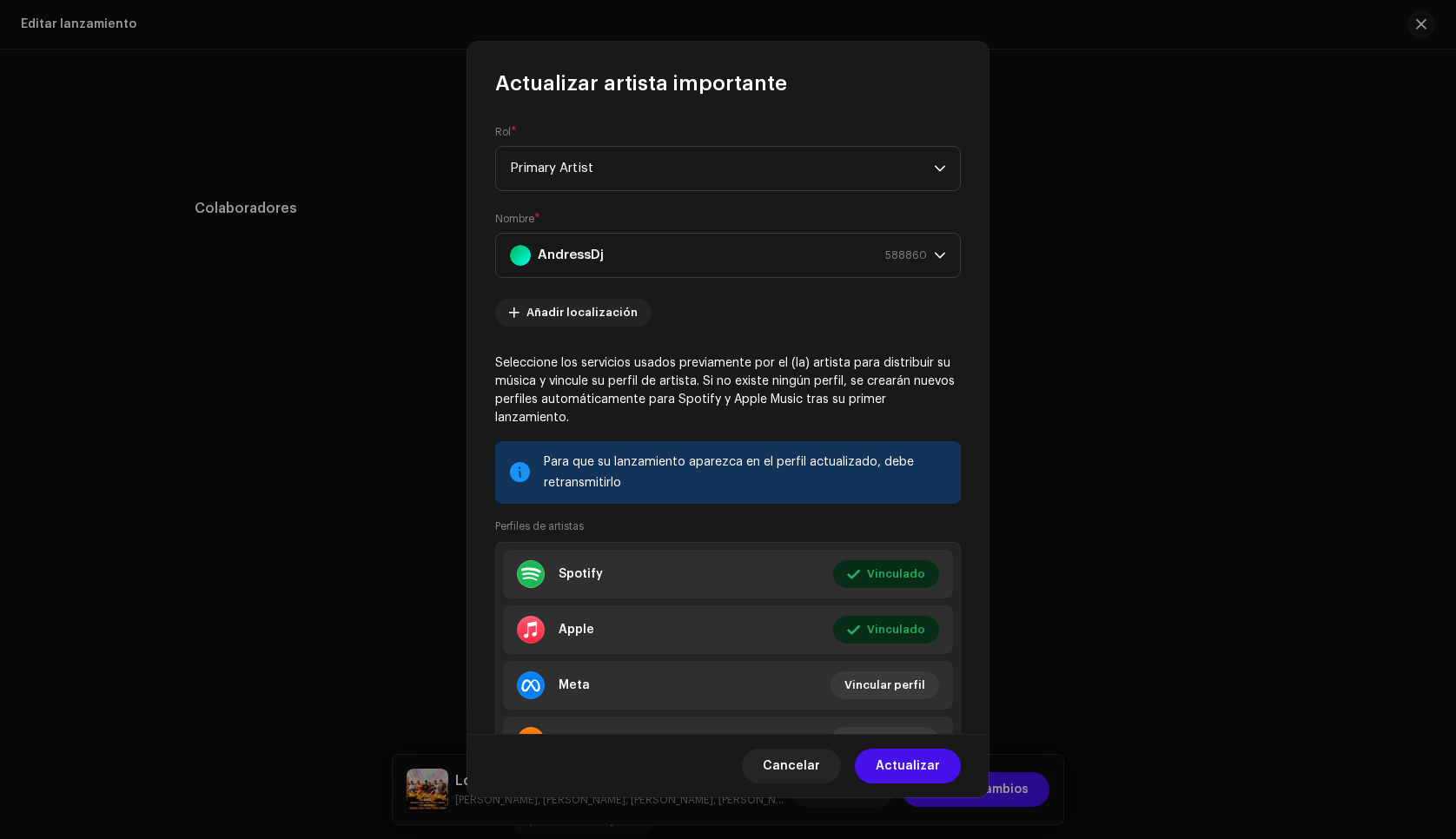
click at [781, 191] on div "Enlace el perfil de su artista ID de artista de Spotify * 716CvBY0P6Zd9j9TDmEzu…" at bounding box center [728, 420] width 1456 height 839
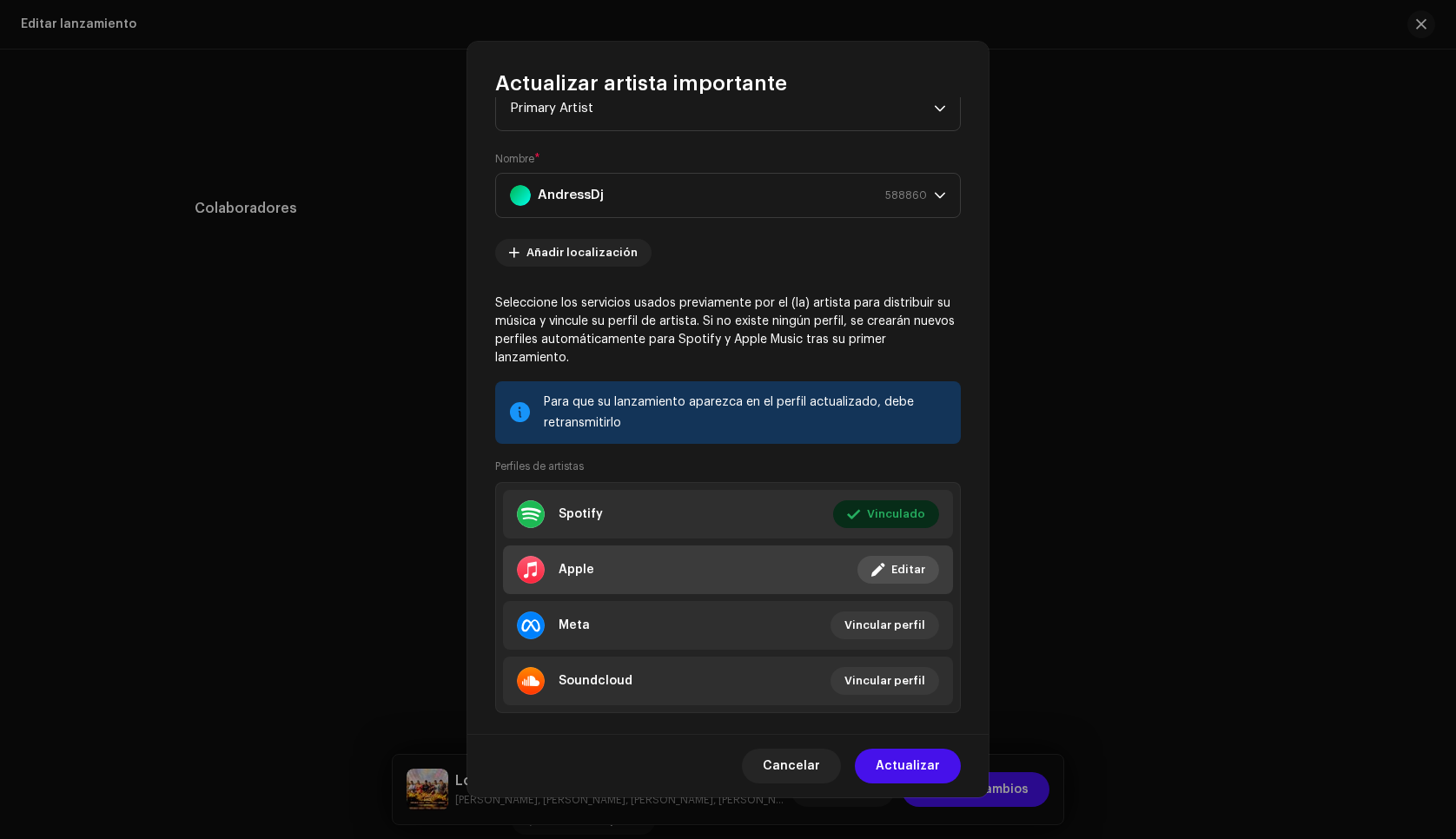
scroll to position [88, 0]
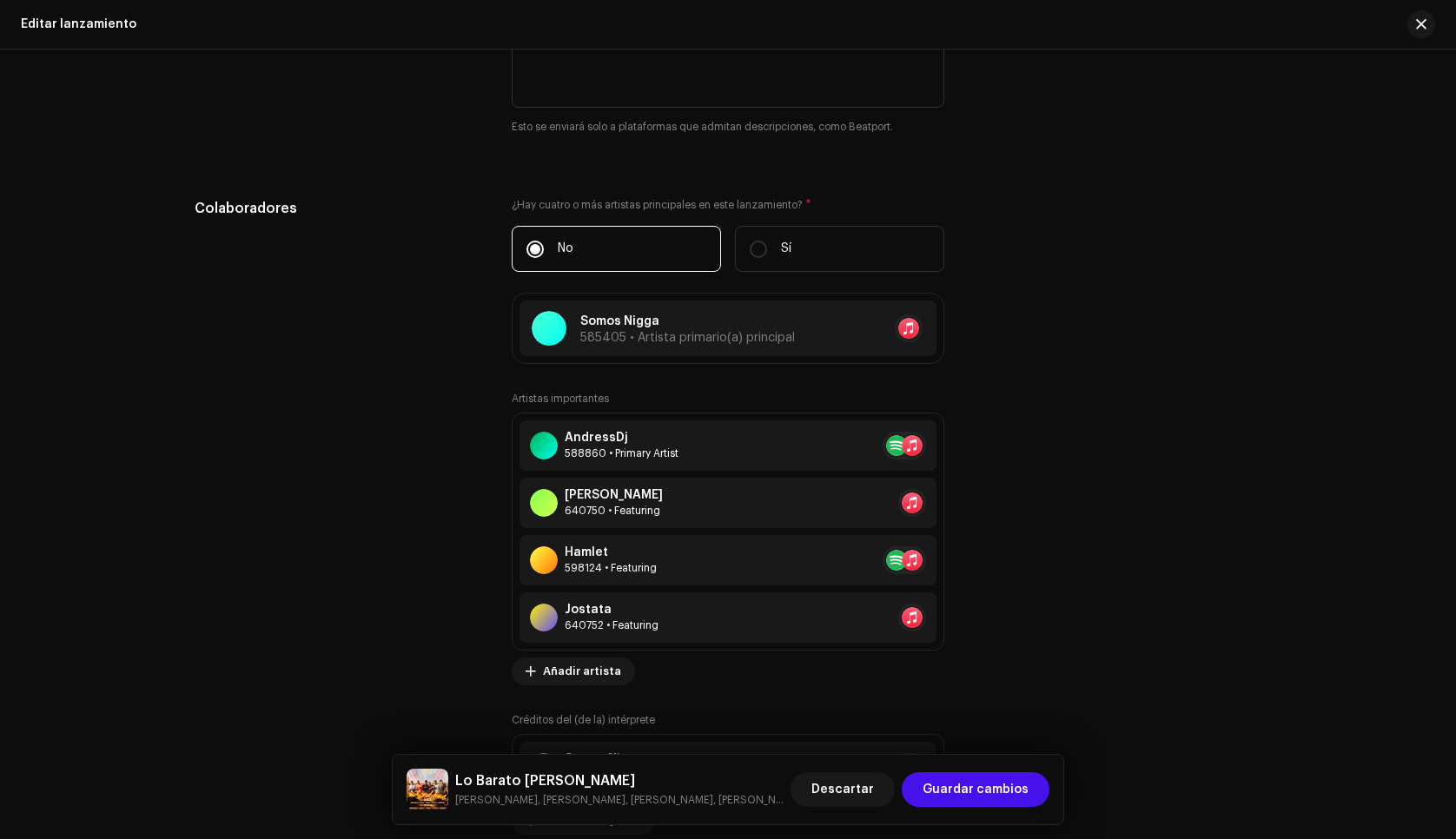
drag, startPoint x: 1066, startPoint y: 180, endPoint x: 1198, endPoint y: 130, distance: 141.2
click at [1067, 180] on div "Actualizar artista importante Rol * Primary Artist Nombre * [PERSON_NAME] 58886…" at bounding box center [728, 420] width 1456 height 839
click at [1425, 27] on span "button" at bounding box center [1420, 24] width 11 height 14
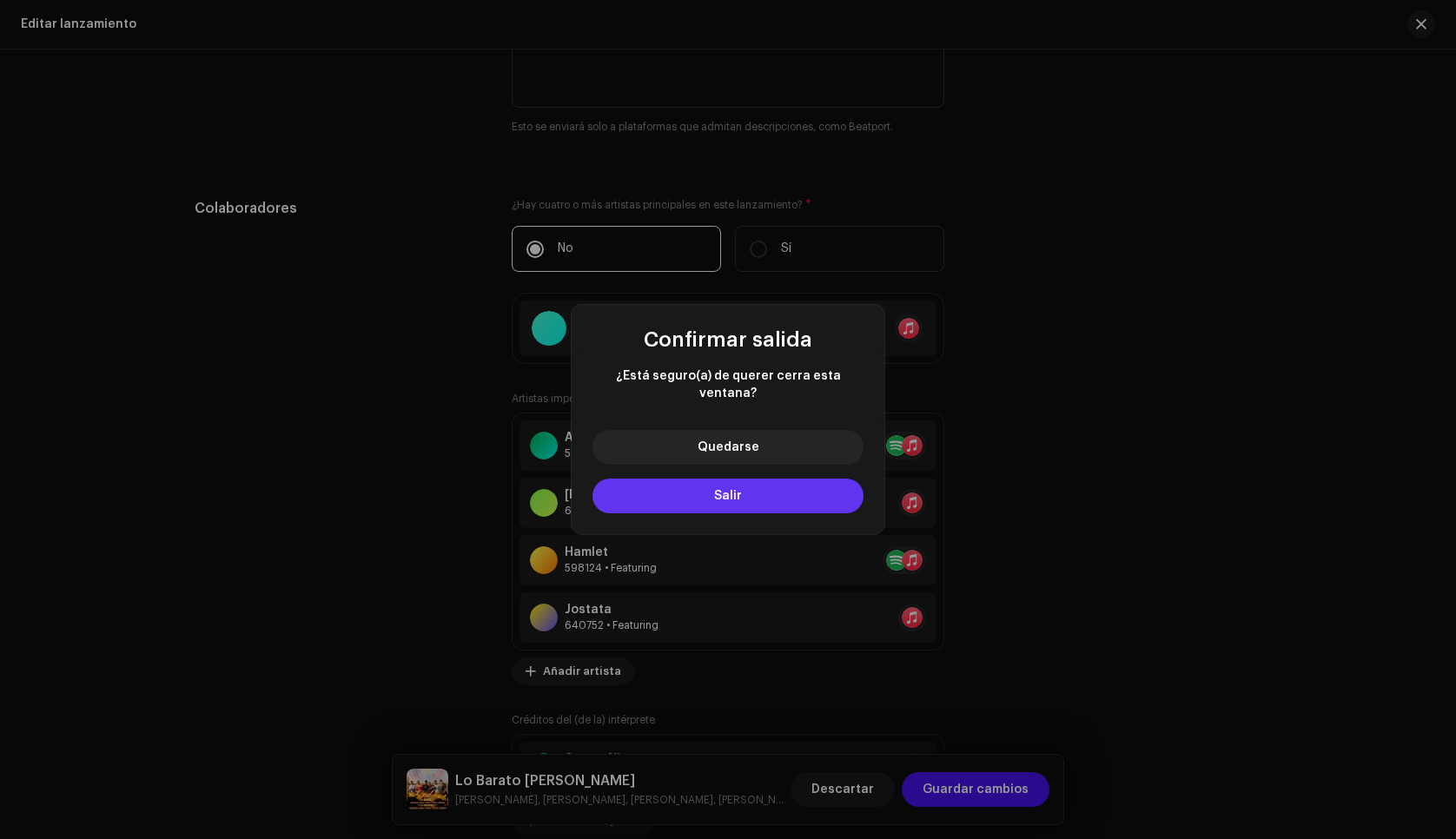
drag, startPoint x: 716, startPoint y: 457, endPoint x: 717, endPoint y: 478, distance: 21.0
click at [717, 459] on div "Quedarse Salir" at bounding box center [728, 475] width 313 height 118
click at [717, 480] on button "Salir" at bounding box center [728, 496] width 271 height 35
